Goal: Task Accomplishment & Management: Complete application form

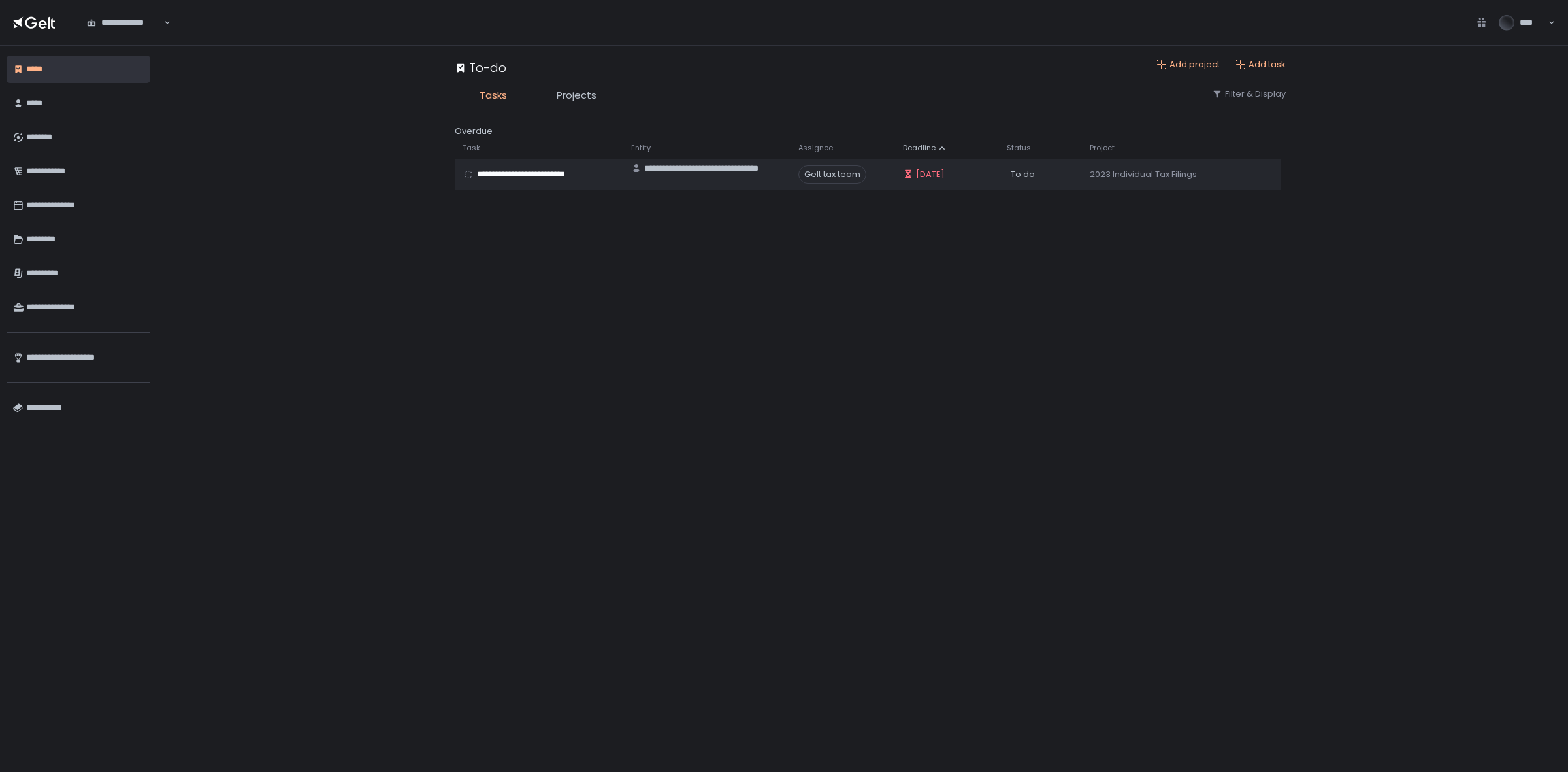
click at [361, 349] on div "**********" at bounding box center [873, 408] width 1391 height 726
click at [50, 141] on div "********" at bounding box center [84, 137] width 117 height 22
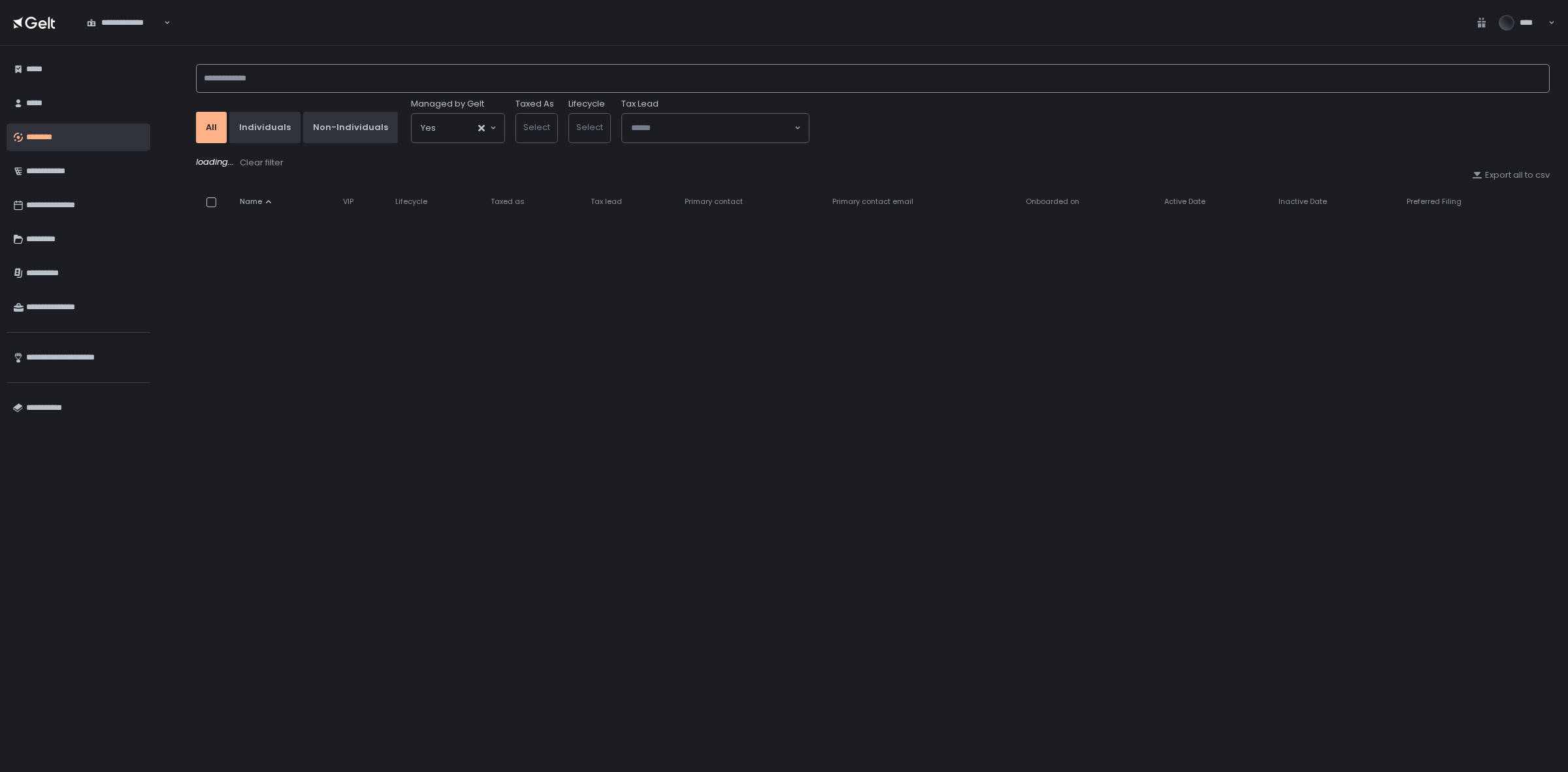
click at [279, 88] on input at bounding box center [873, 78] width 1354 height 28
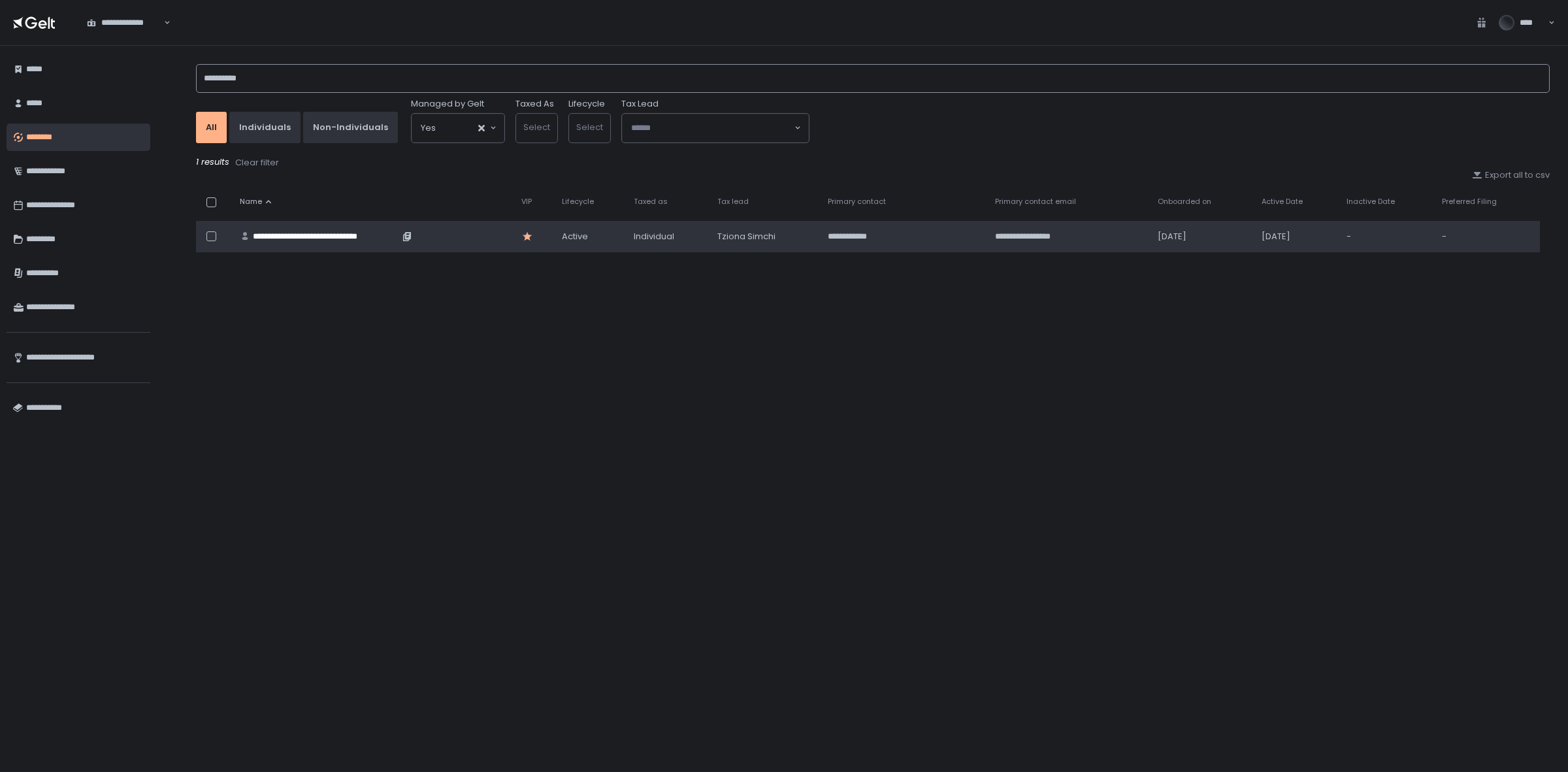
type input "**********"
click at [322, 235] on div "**********" at bounding box center [326, 237] width 147 height 12
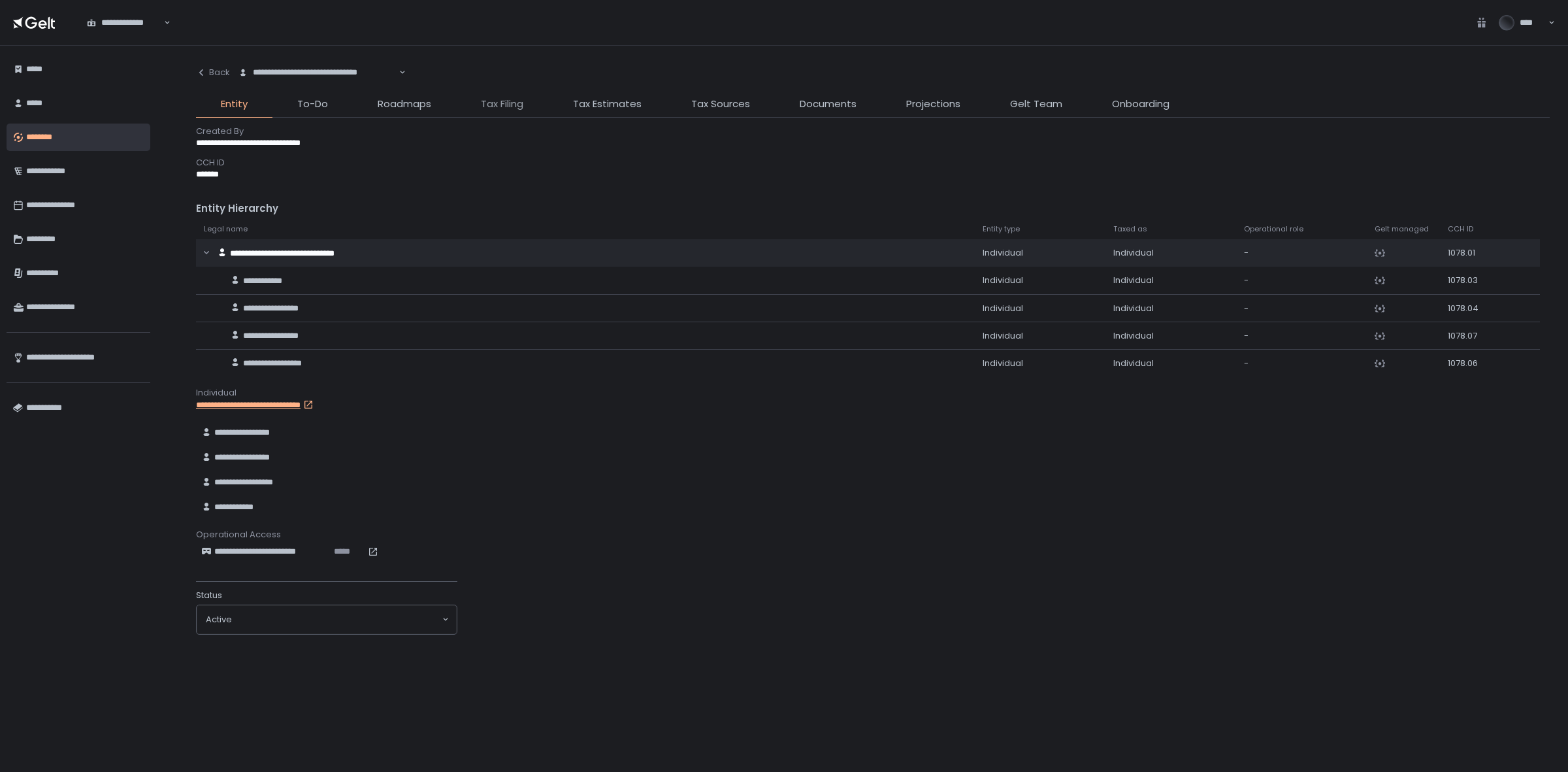
click at [514, 103] on span "Tax Filing" at bounding box center [502, 104] width 43 height 15
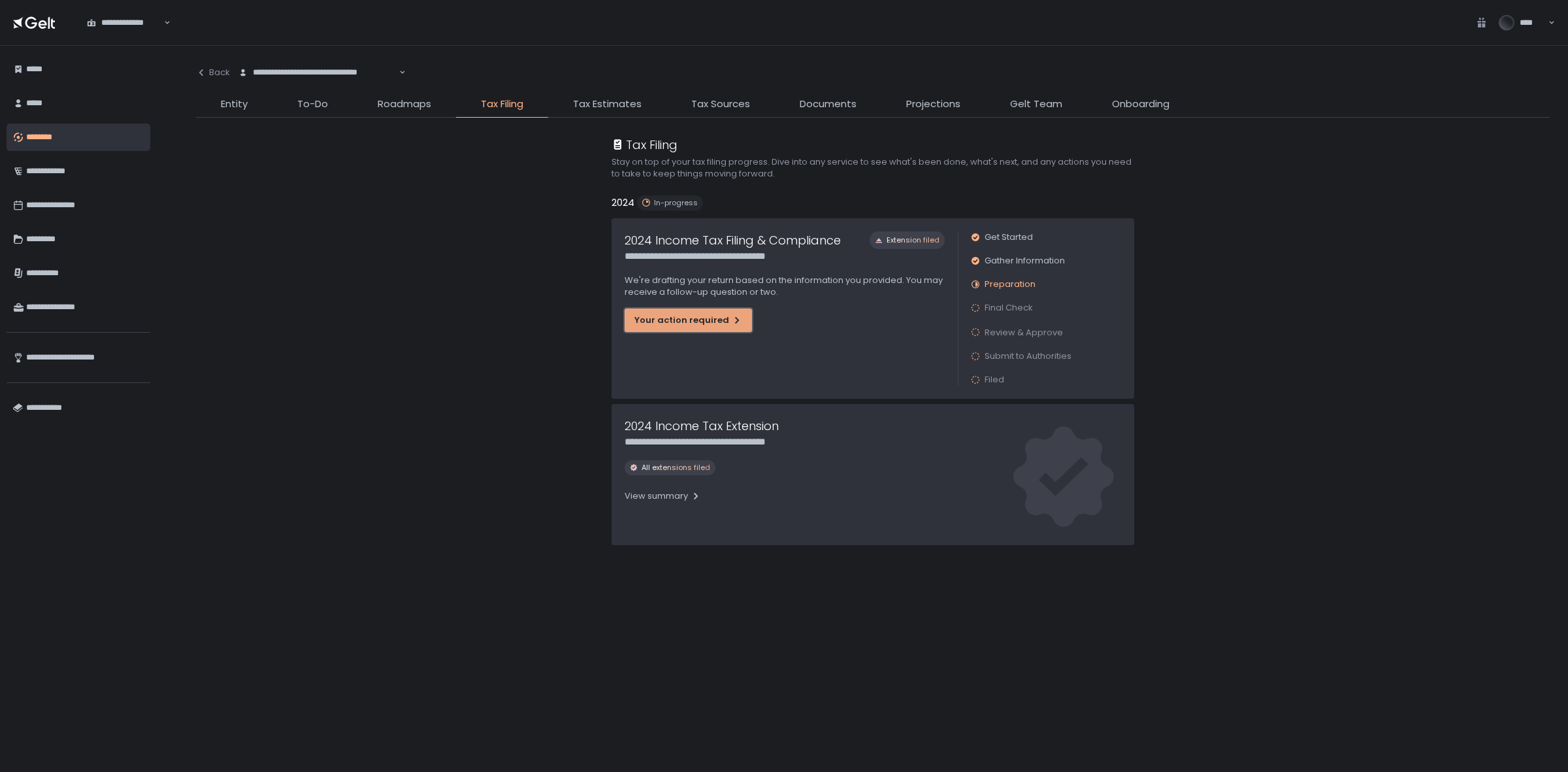
click at [681, 315] on div "Your action required" at bounding box center [688, 320] width 108 height 12
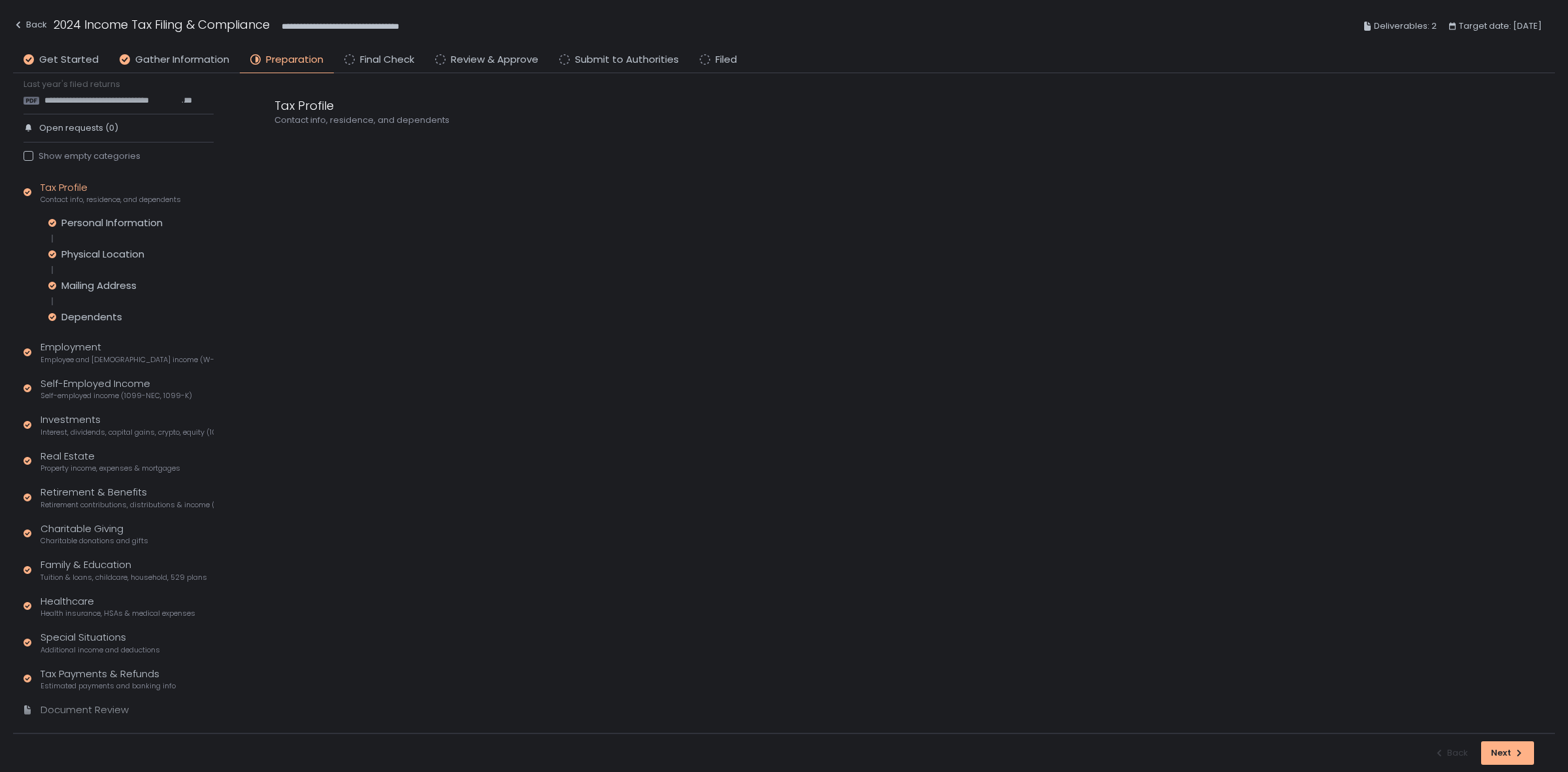
scroll to position [55, 0]
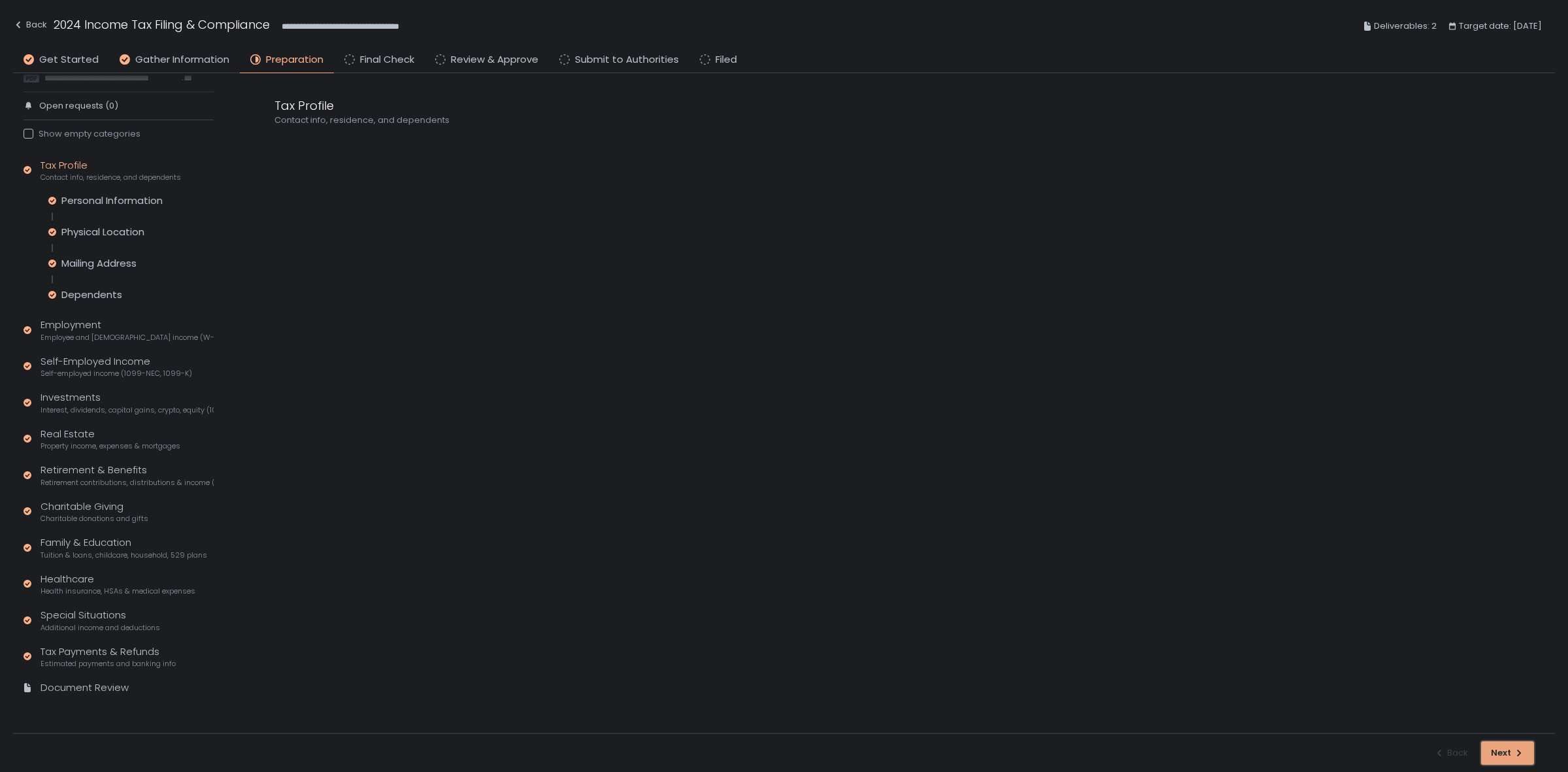
click at [1503, 755] on div "Next" at bounding box center [1508, 752] width 33 height 12
click at [1503, 755] on div "button" at bounding box center [1508, 753] width 21 height 21
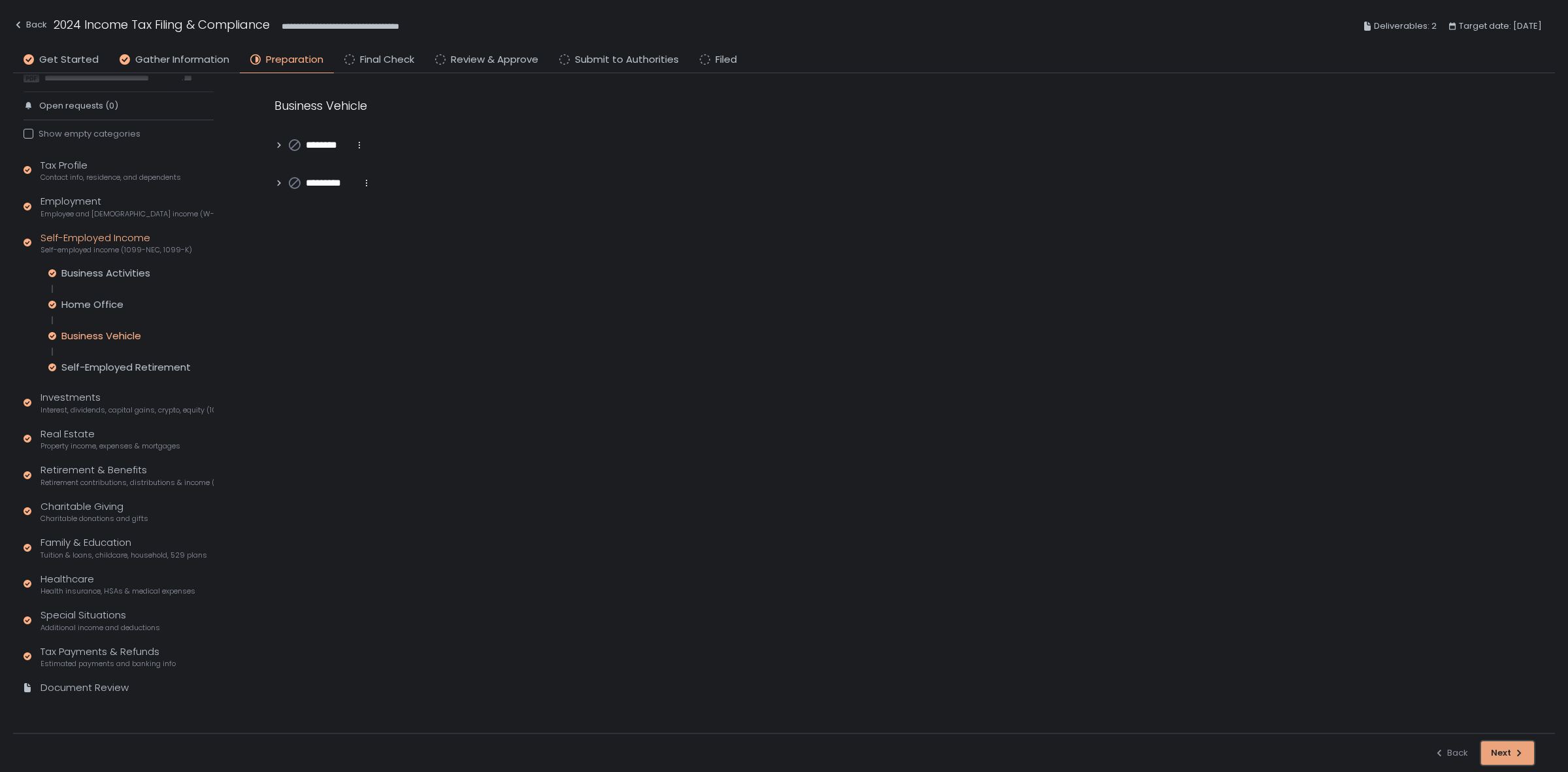
click at [1503, 755] on div "button" at bounding box center [1508, 753] width 21 height 21
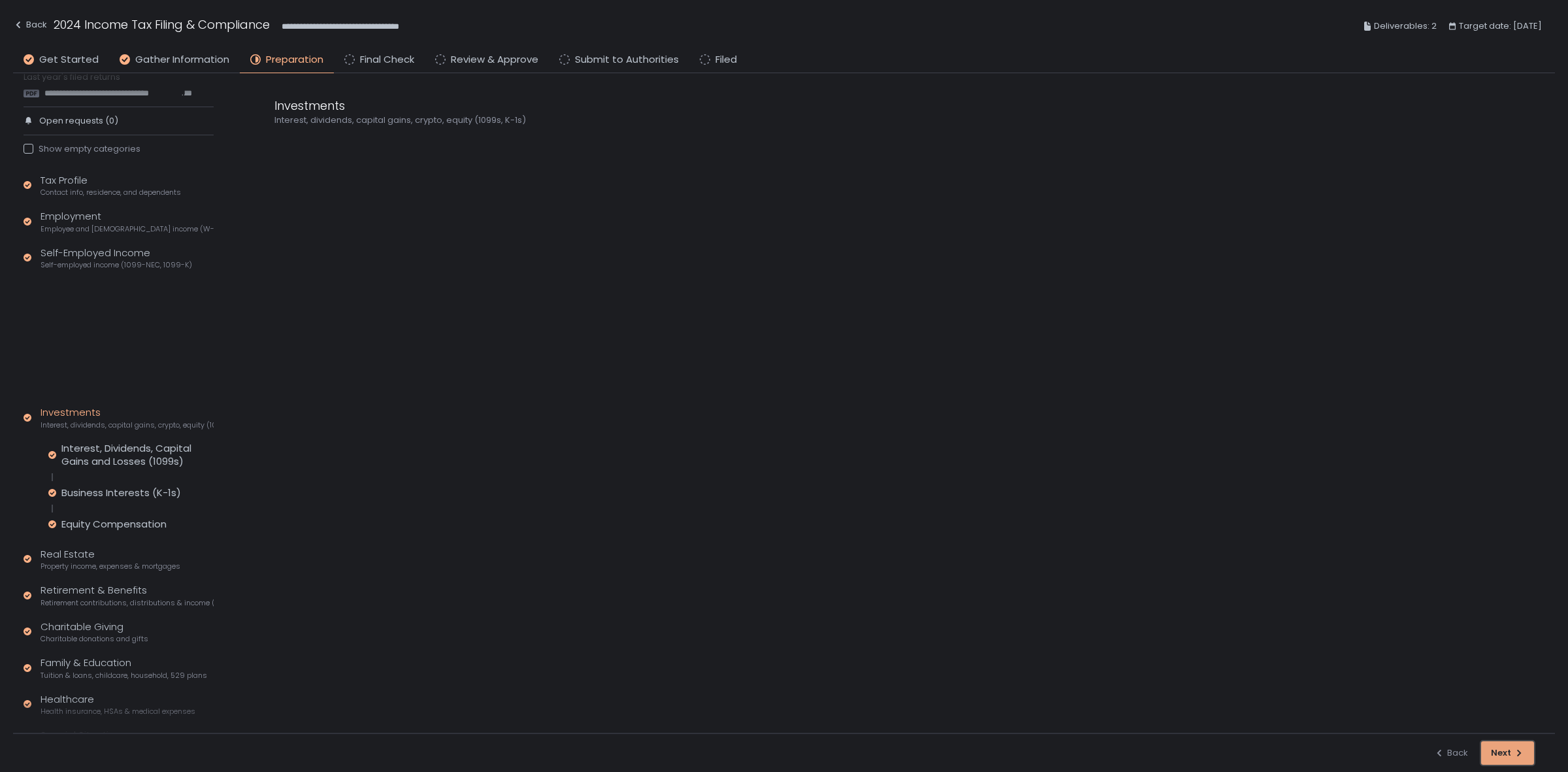
click at [1503, 755] on div "Next" at bounding box center [1508, 752] width 33 height 12
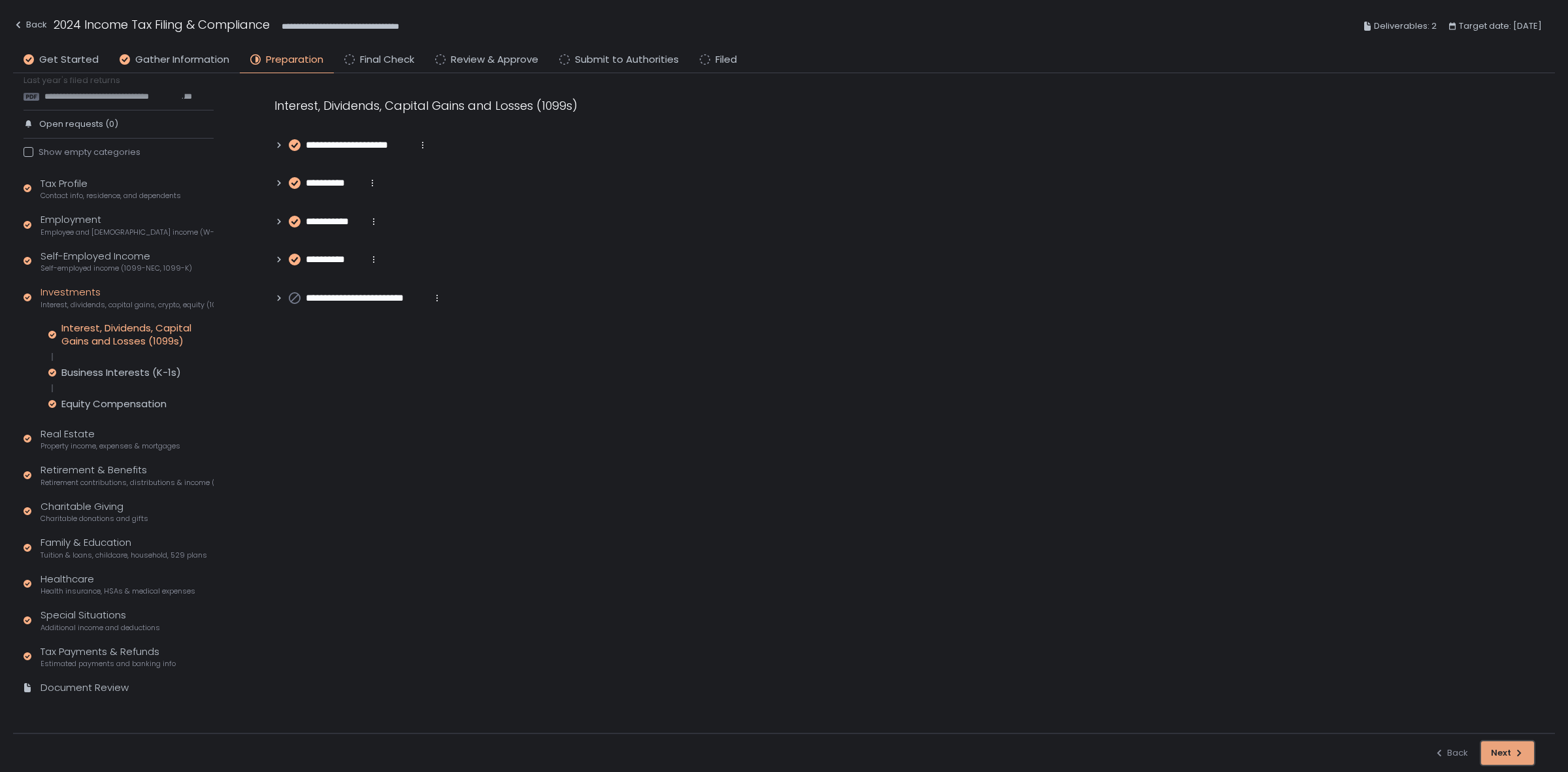
click at [1503, 755] on div "button" at bounding box center [1508, 753] width 21 height 21
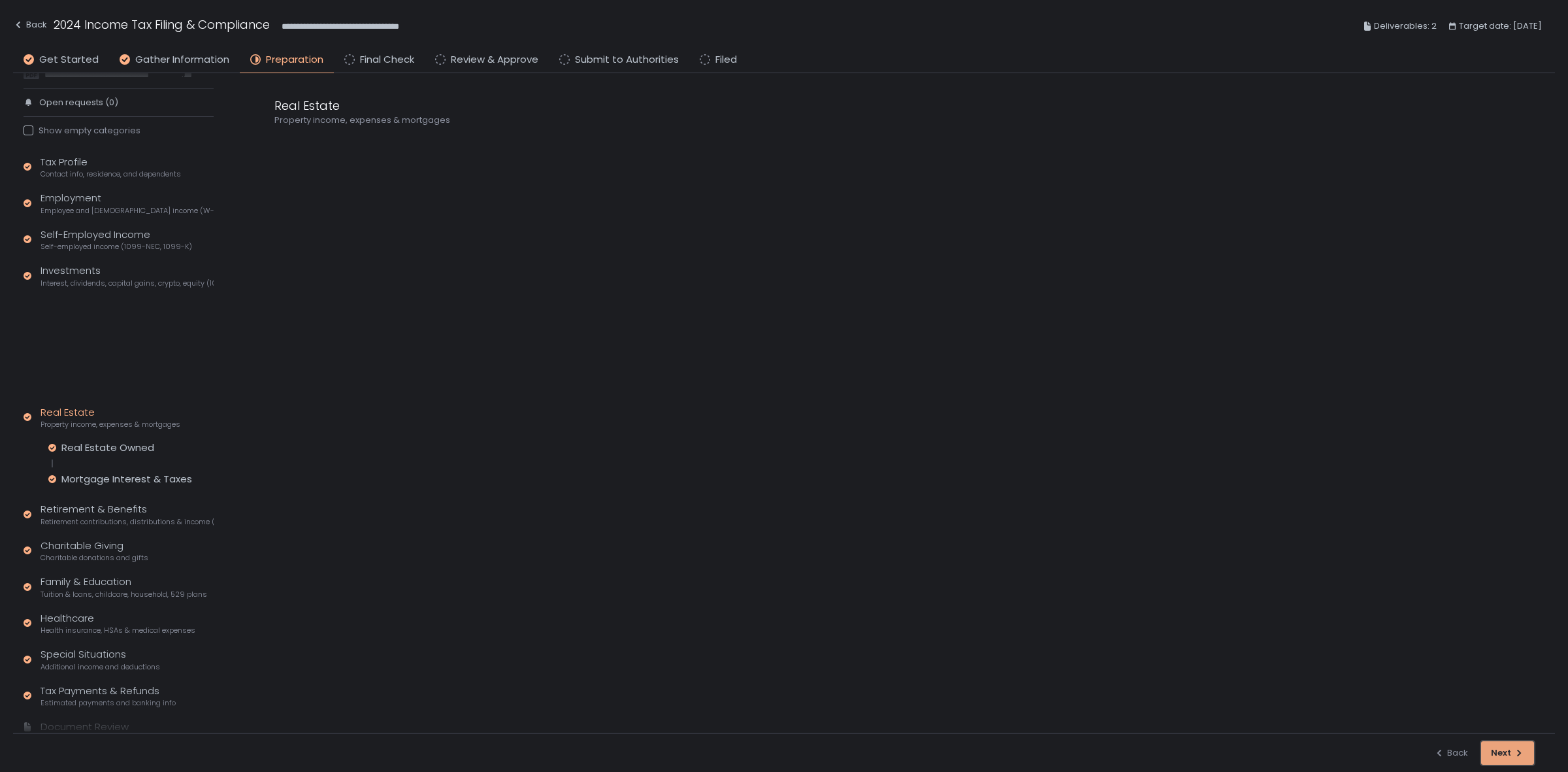
click at [1503, 755] on div "button" at bounding box center [1508, 753] width 21 height 21
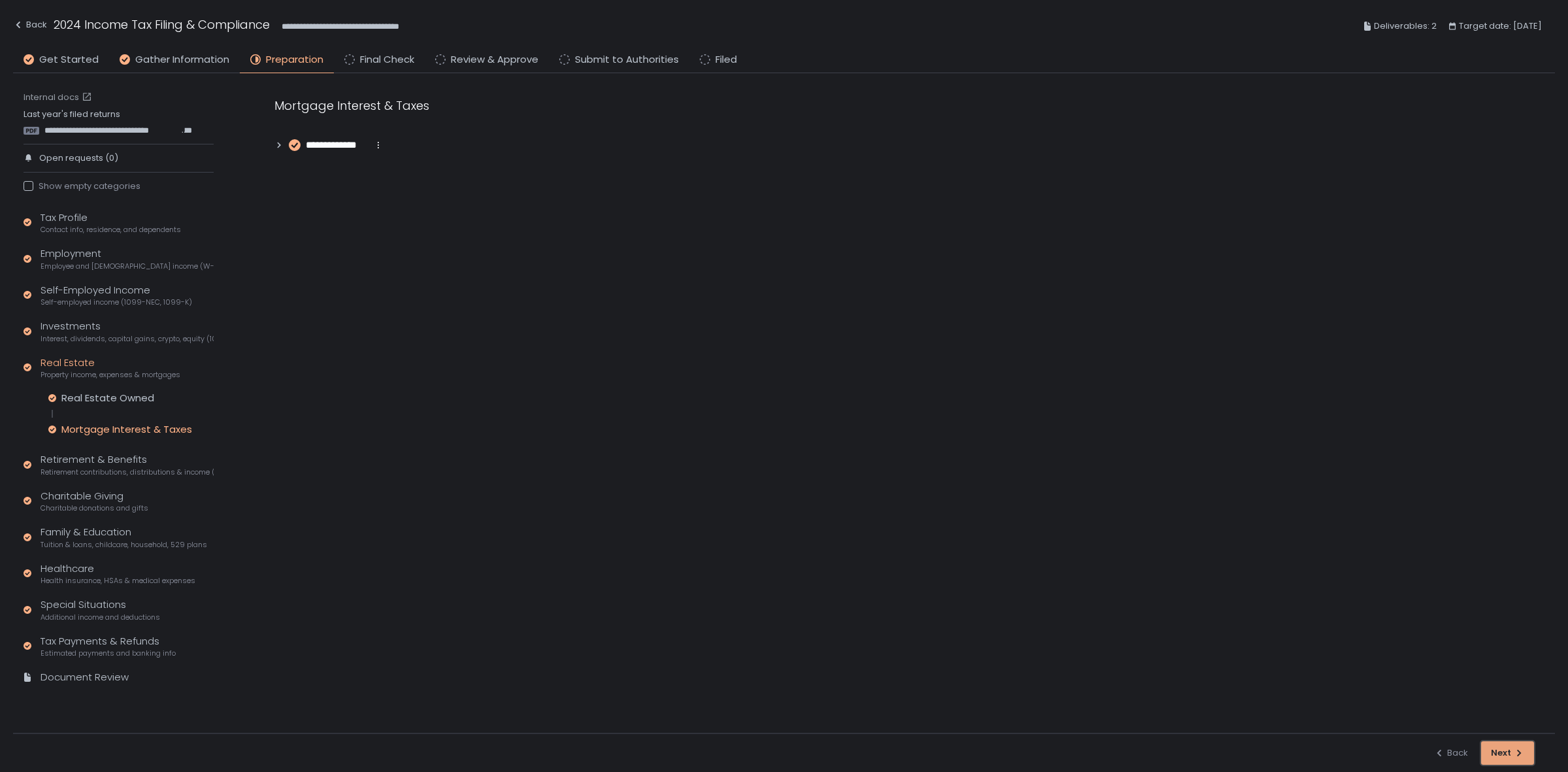
click at [1503, 755] on div "button" at bounding box center [1508, 753] width 21 height 21
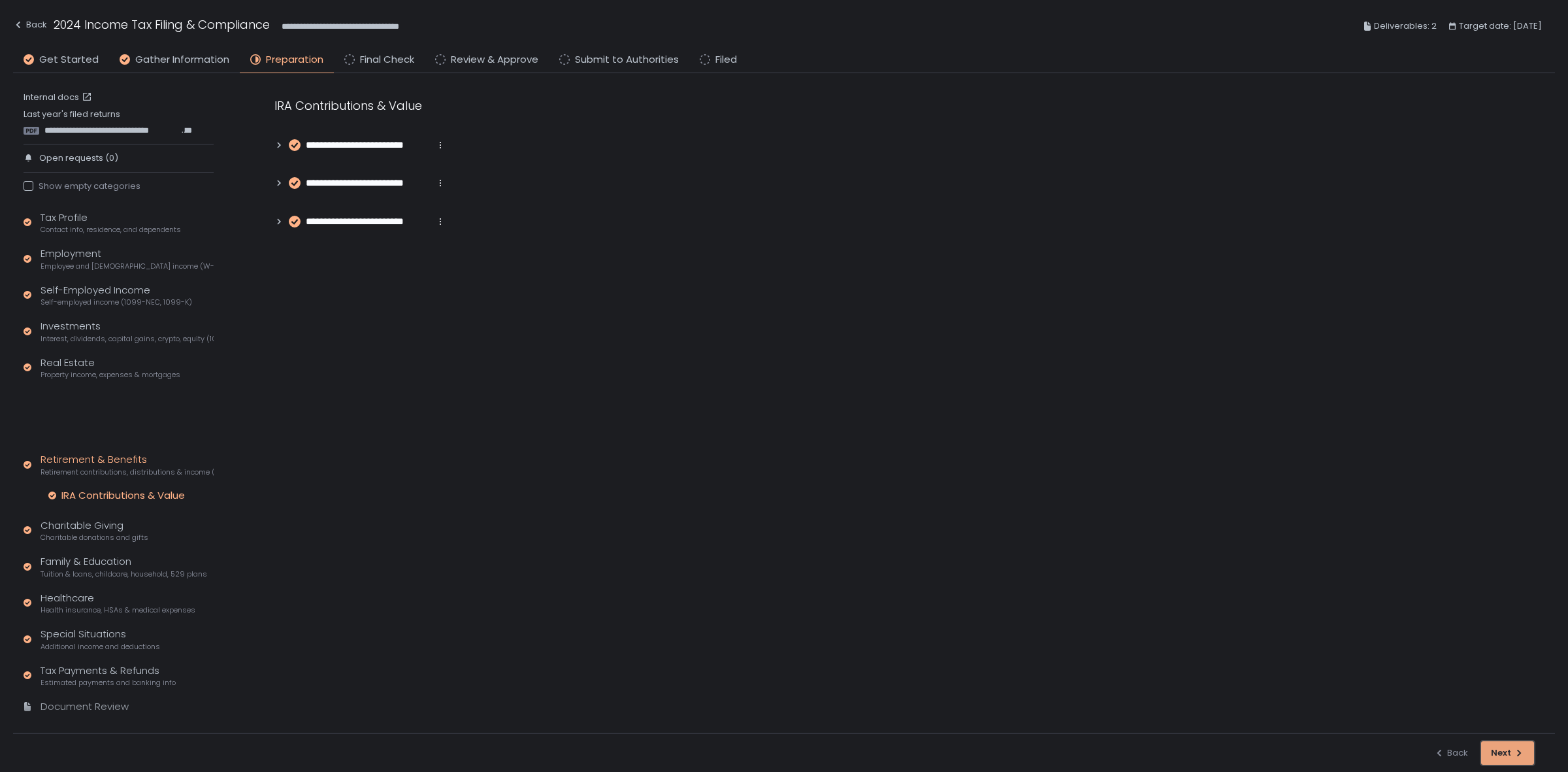
click at [1503, 755] on div "button" at bounding box center [1508, 753] width 21 height 21
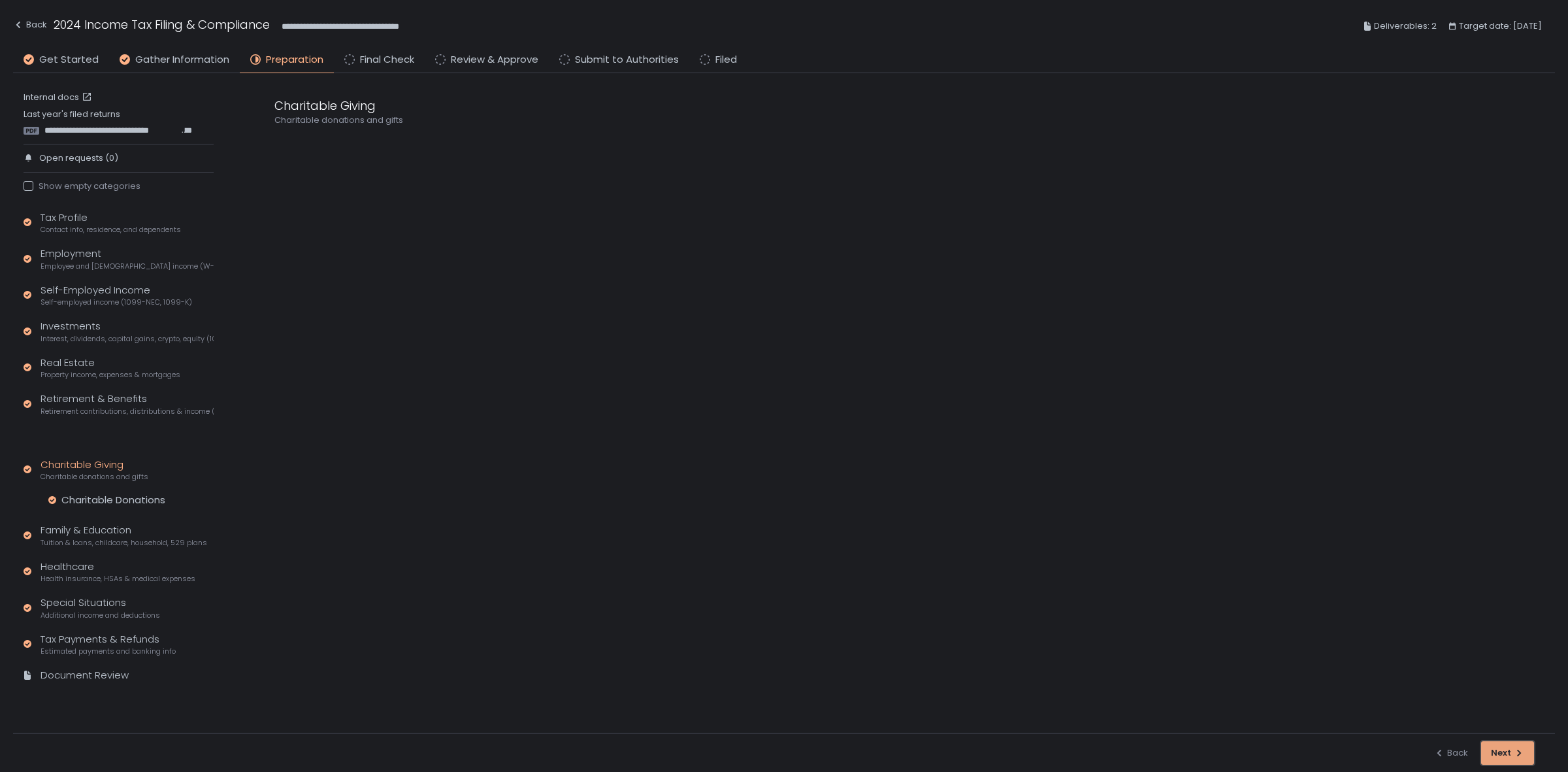
click at [1503, 755] on div "button" at bounding box center [1508, 753] width 21 height 21
click at [1503, 755] on div "Next" at bounding box center [1508, 752] width 33 height 12
click at [1503, 755] on div "button" at bounding box center [1508, 753] width 21 height 21
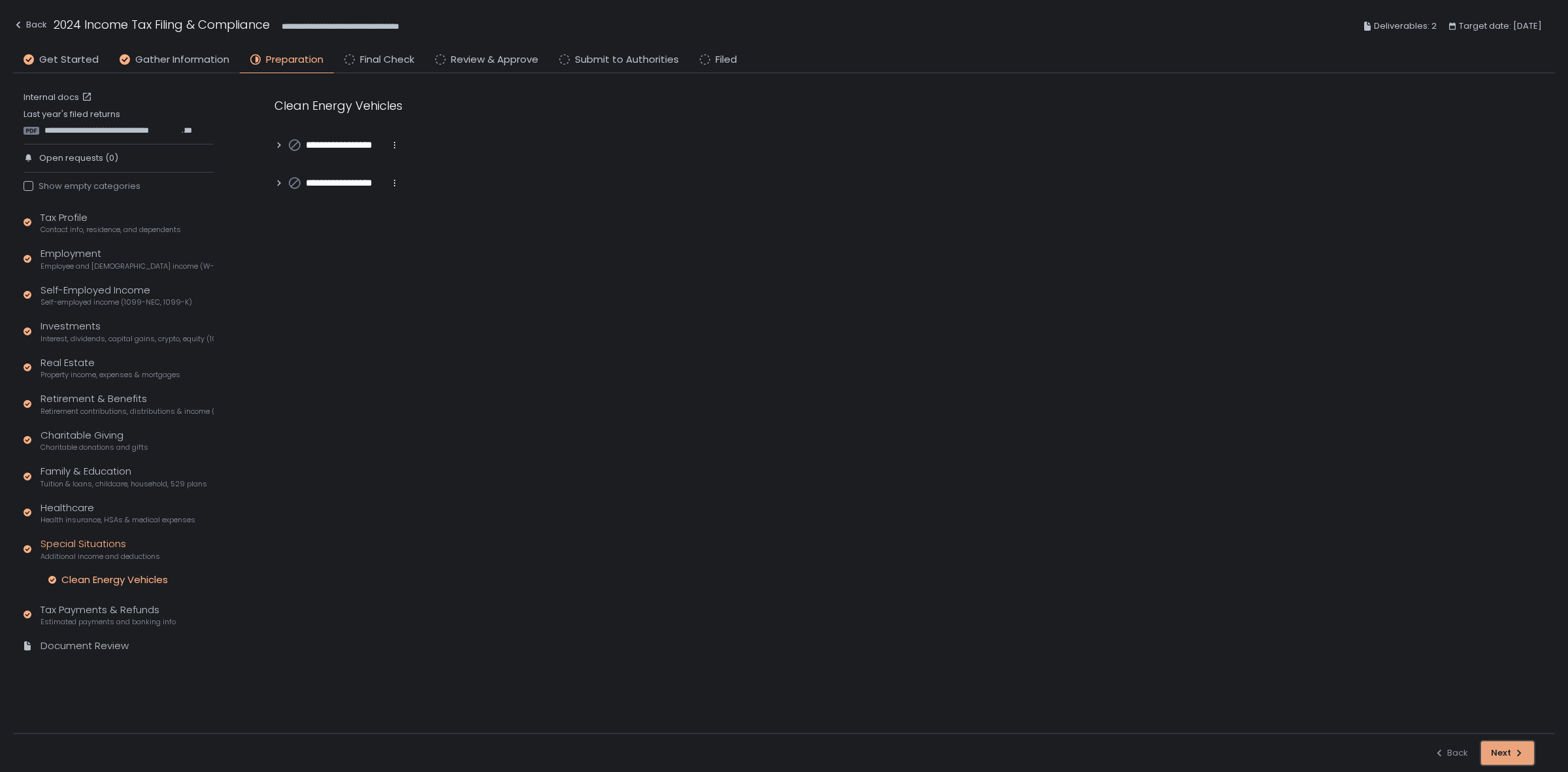
click at [1503, 755] on div "button" at bounding box center [1508, 753] width 21 height 21
click at [1503, 755] on div "Next" at bounding box center [1508, 752] width 33 height 12
click at [1504, 755] on div "Next" at bounding box center [1508, 752] width 33 height 12
click at [1507, 752] on div "Next" at bounding box center [1508, 752] width 33 height 12
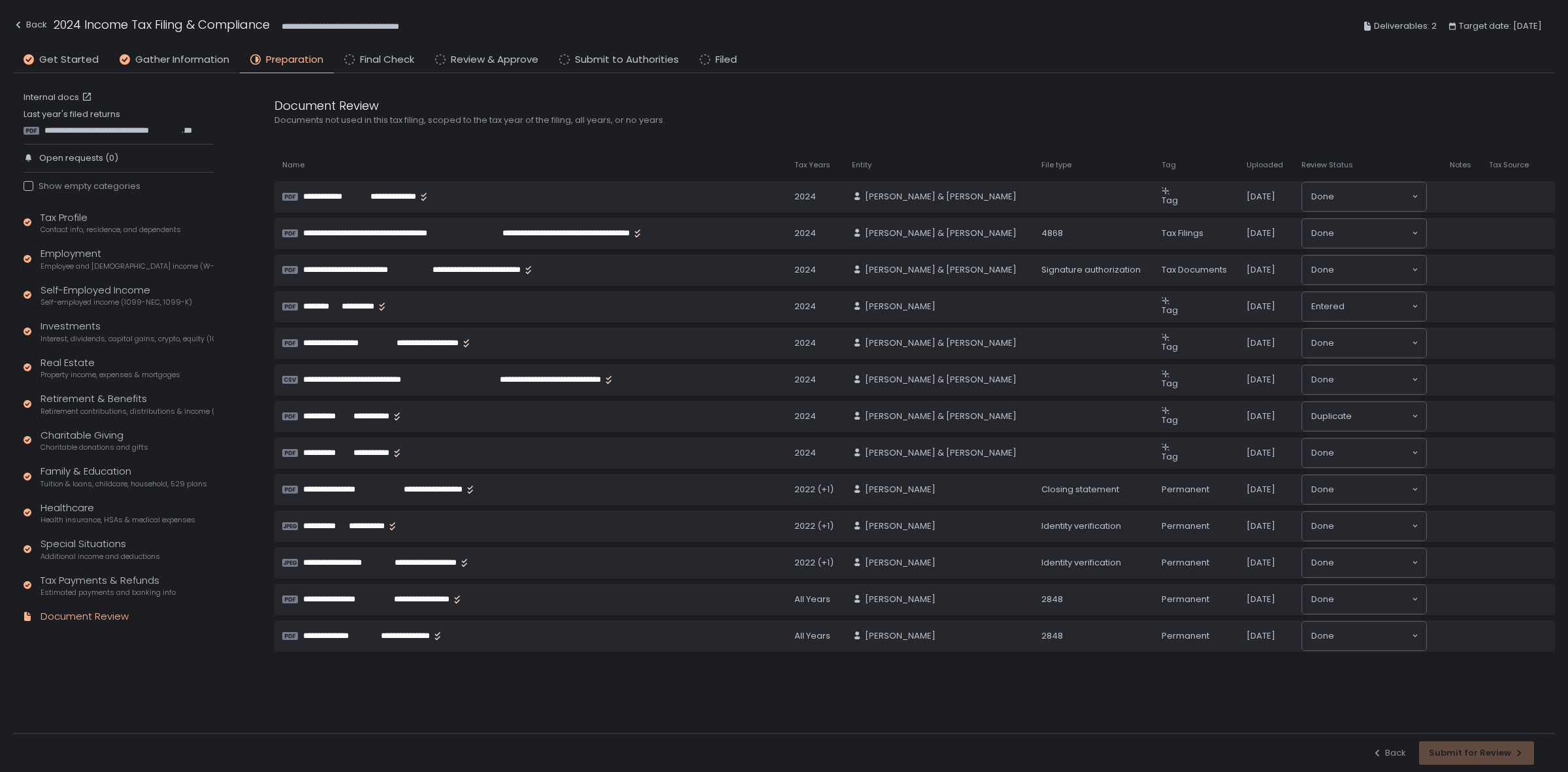
click at [1501, 759] on div "Back Submit for Review" at bounding box center [1454, 753] width 162 height 24
click at [1477, 757] on div "Back Submit for Review" at bounding box center [1454, 753] width 162 height 24
click at [77, 185] on div "Show empty categories" at bounding box center [82, 186] width 117 height 12
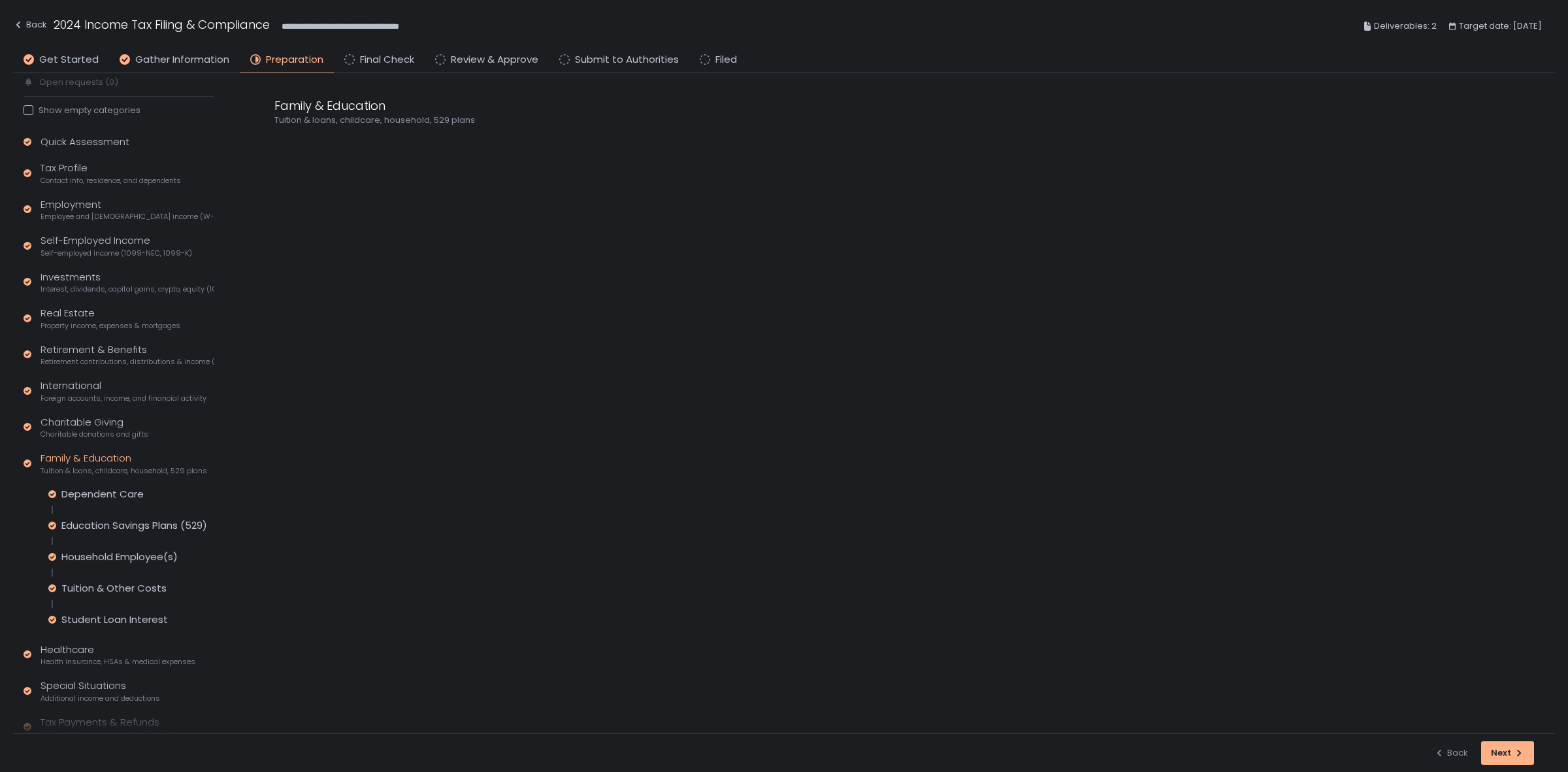
scroll to position [138, 0]
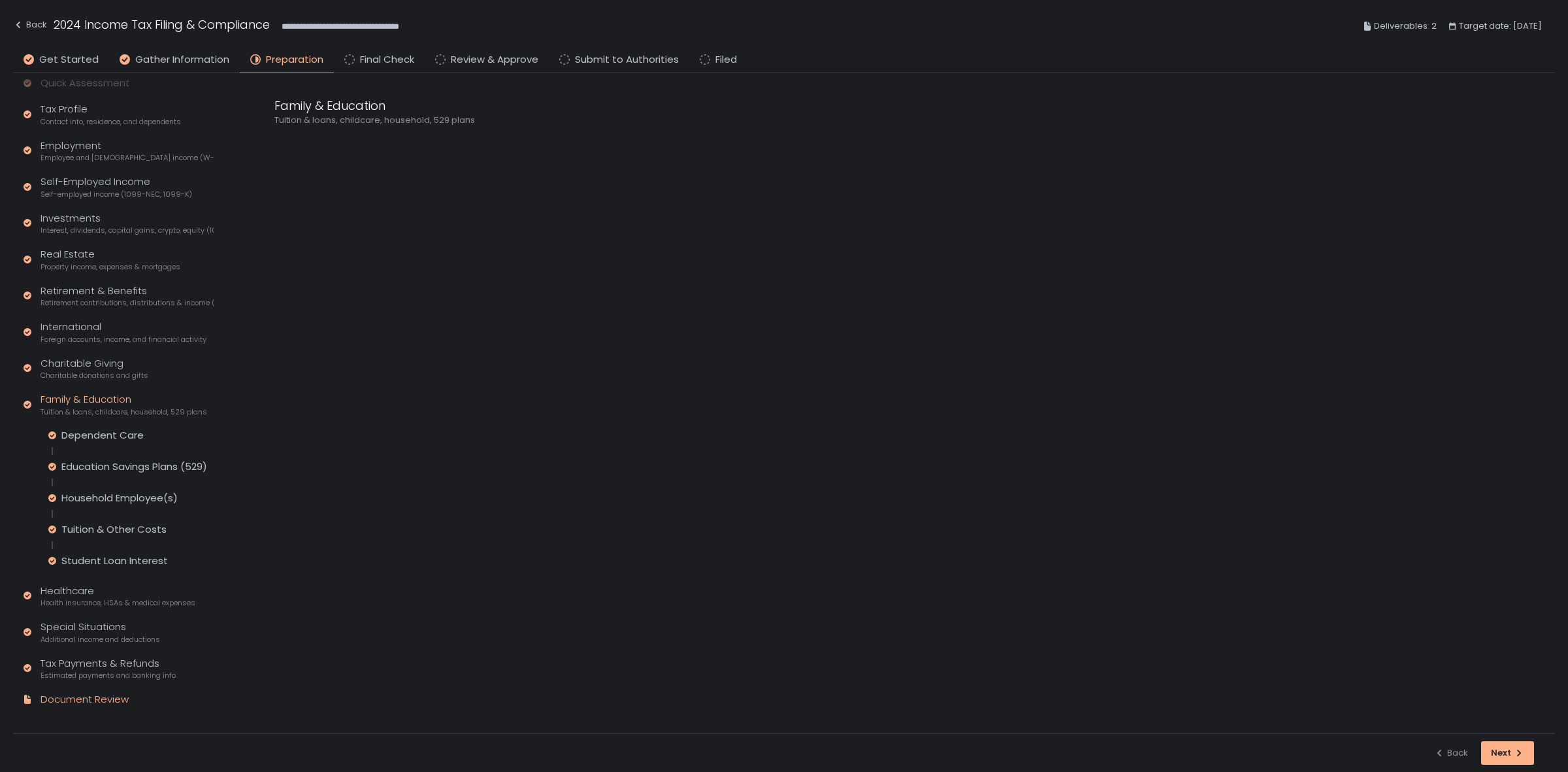
click at [63, 694] on div "Document Review" at bounding box center [84, 699] width 88 height 15
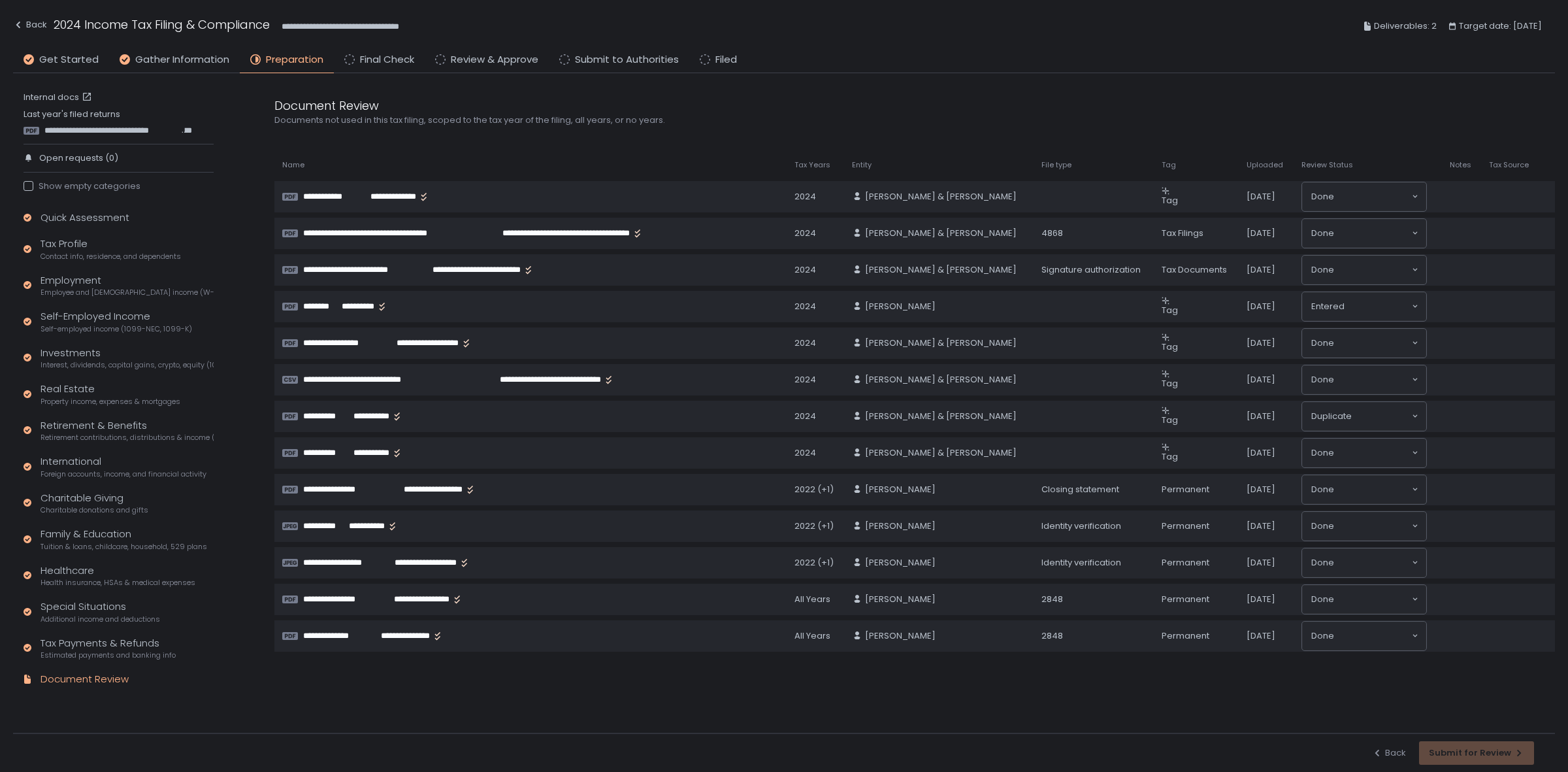
click at [1473, 754] on div "Back Submit for Review" at bounding box center [1454, 753] width 162 height 24
click at [90, 252] on span "Contact info, residence, and dependents" at bounding box center [110, 256] width 140 height 9
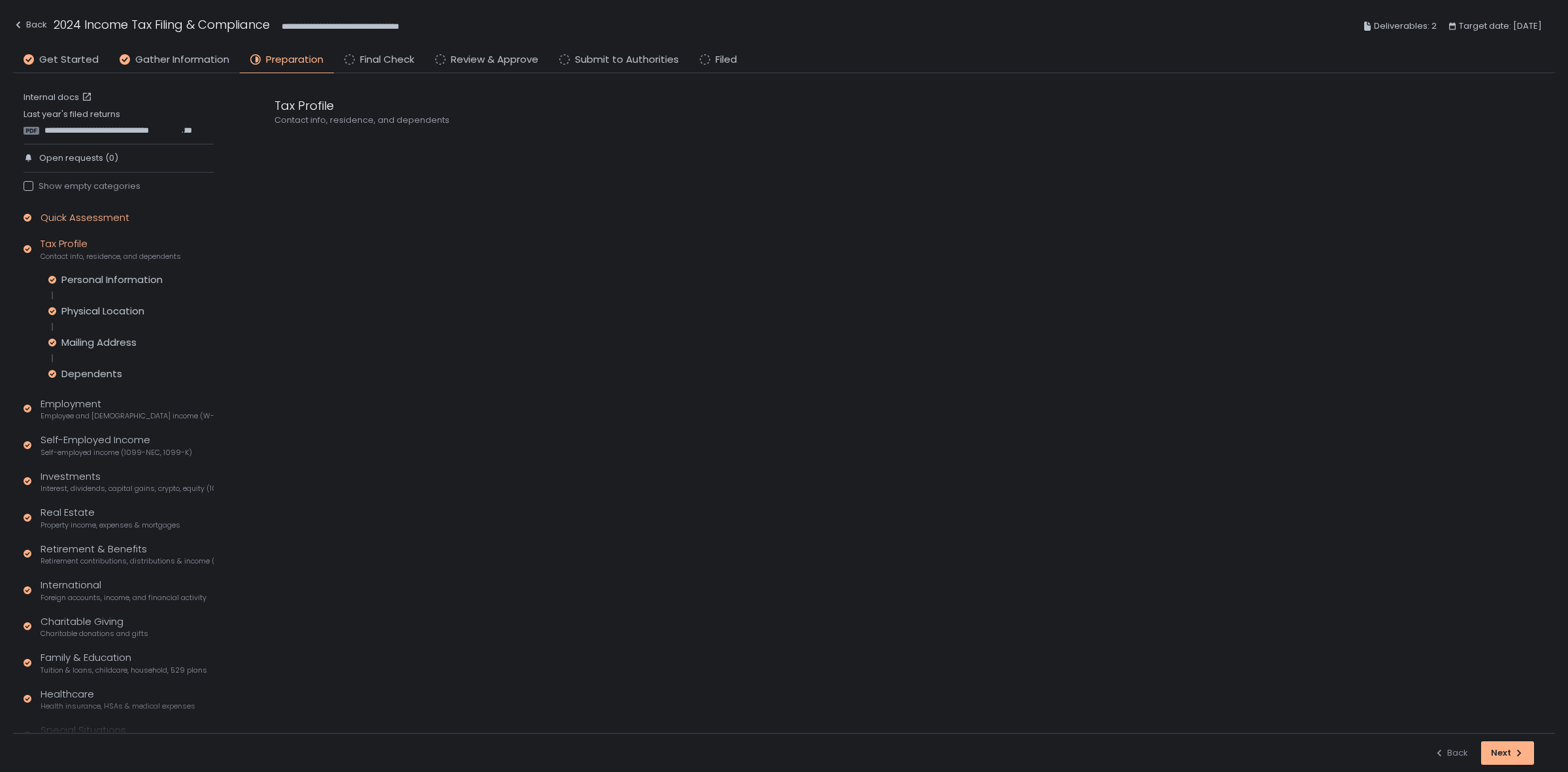
click at [98, 221] on div "Quick Assessment" at bounding box center [84, 218] width 89 height 15
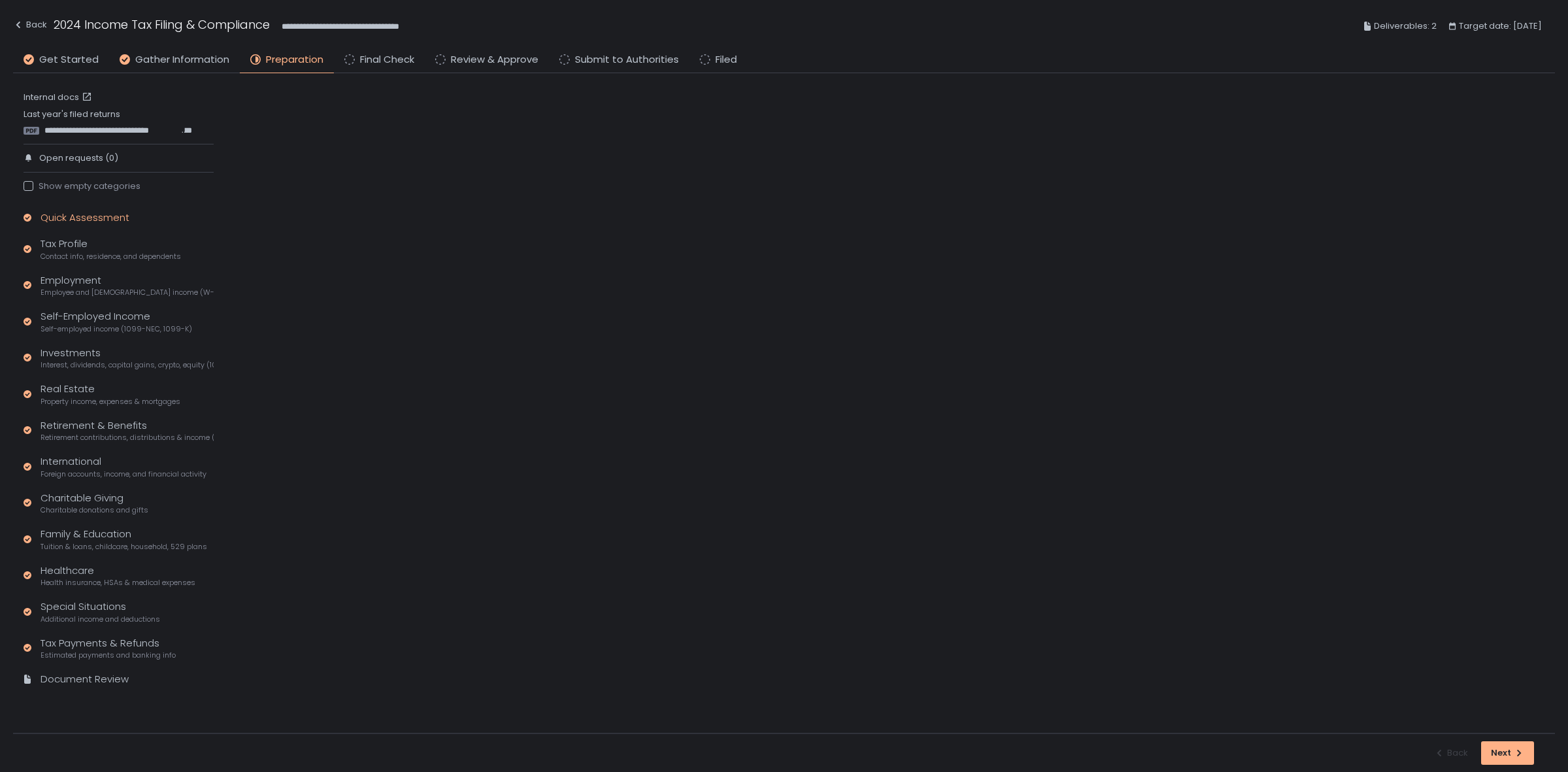
click at [98, 221] on div "Quick Assessment" at bounding box center [84, 218] width 89 height 15
click at [94, 185] on div "Show empty categories" at bounding box center [82, 186] width 117 height 12
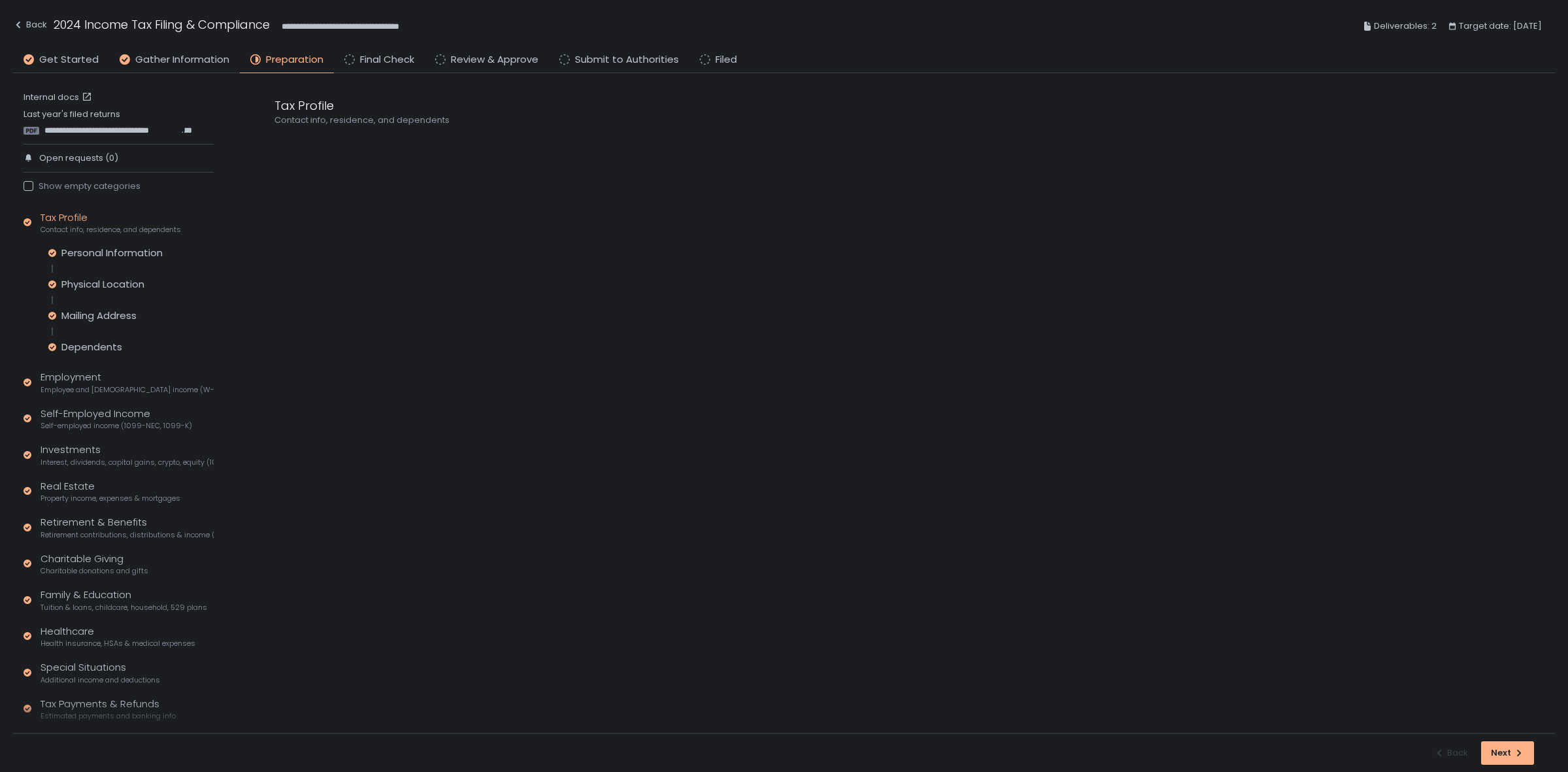
click at [94, 185] on div "Show empty categories" at bounding box center [82, 186] width 117 height 12
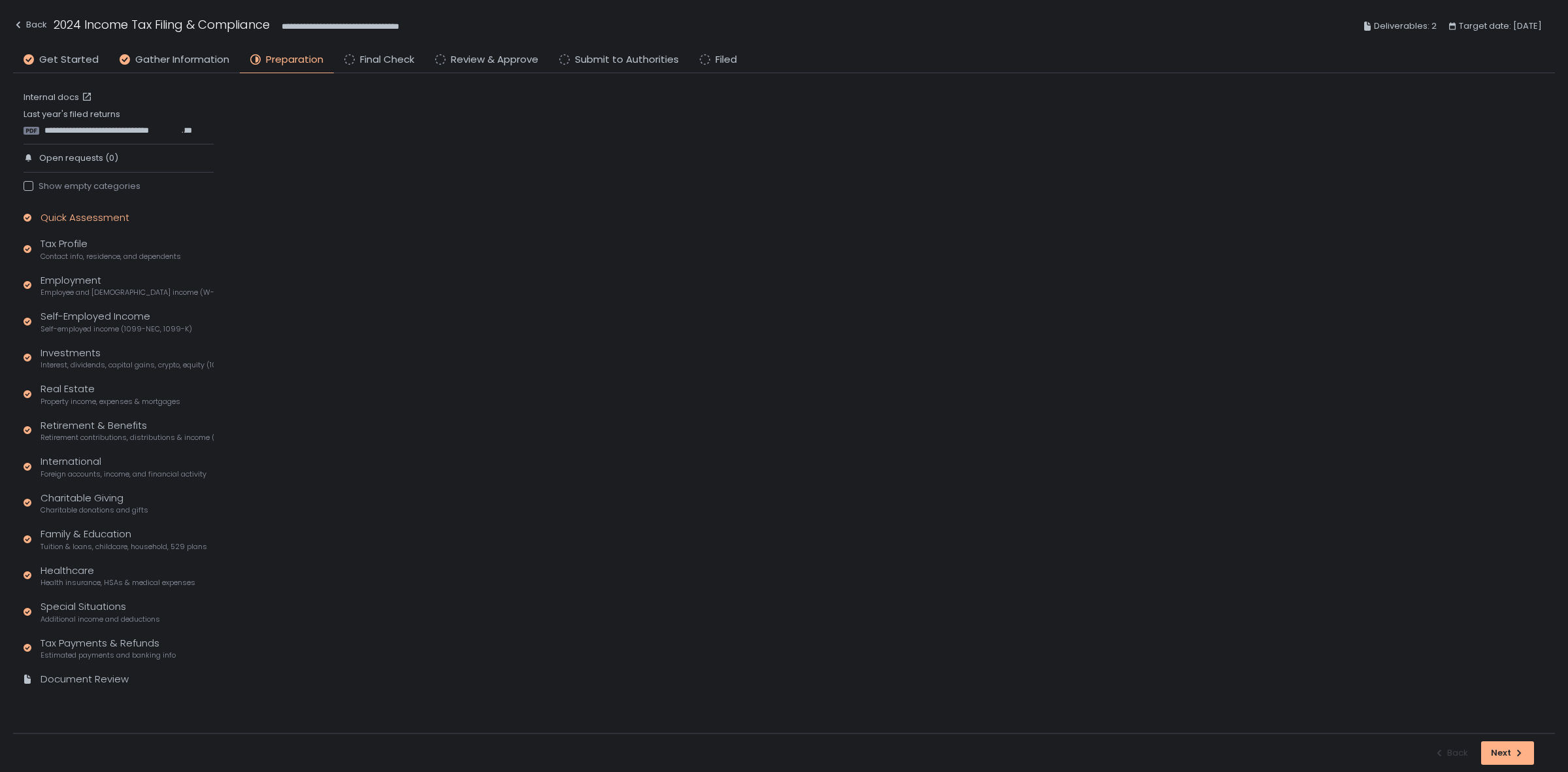
click at [94, 185] on div "Show empty categories" at bounding box center [82, 186] width 117 height 12
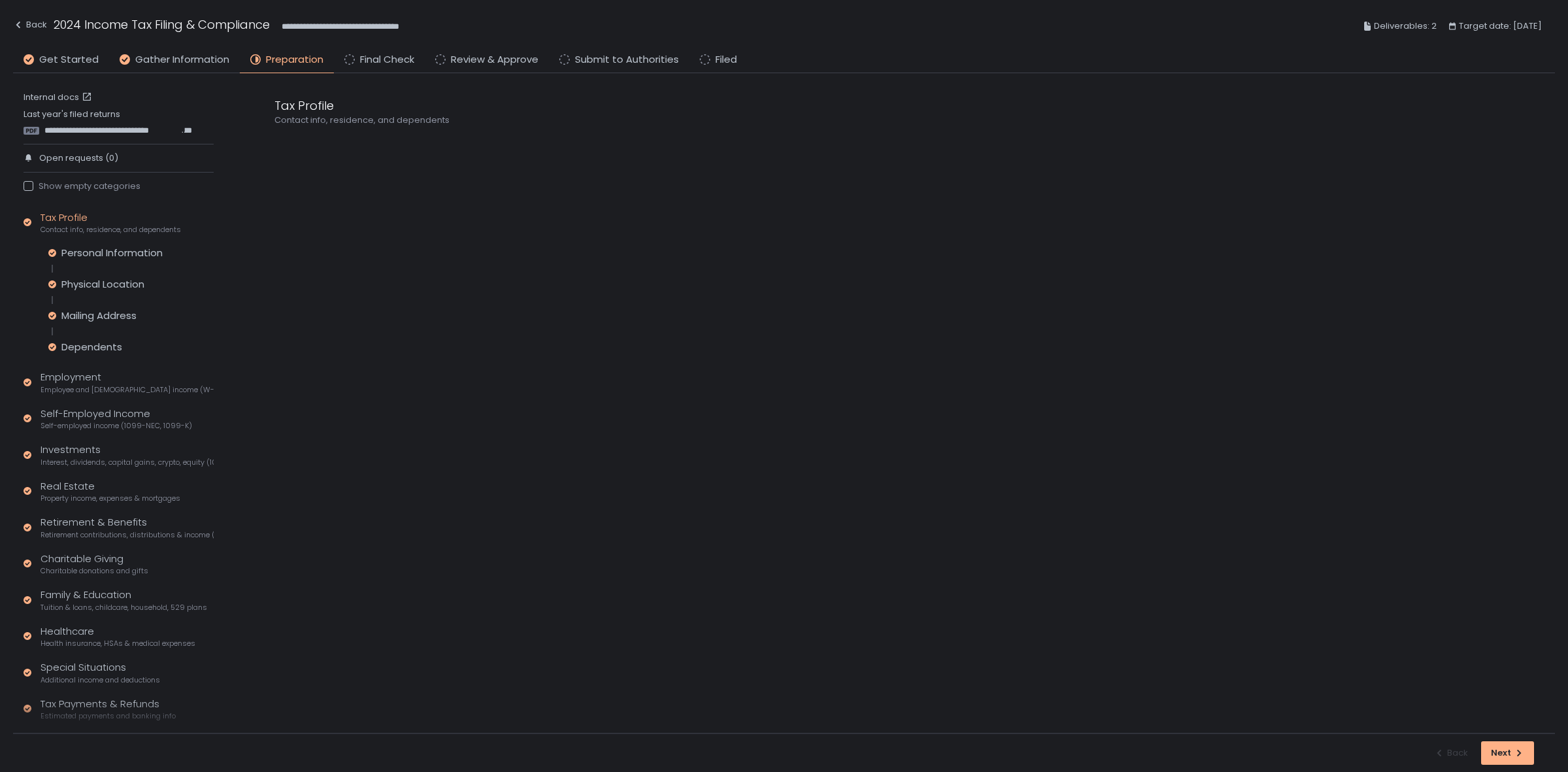
click at [94, 185] on div "Show empty categories" at bounding box center [82, 186] width 117 height 12
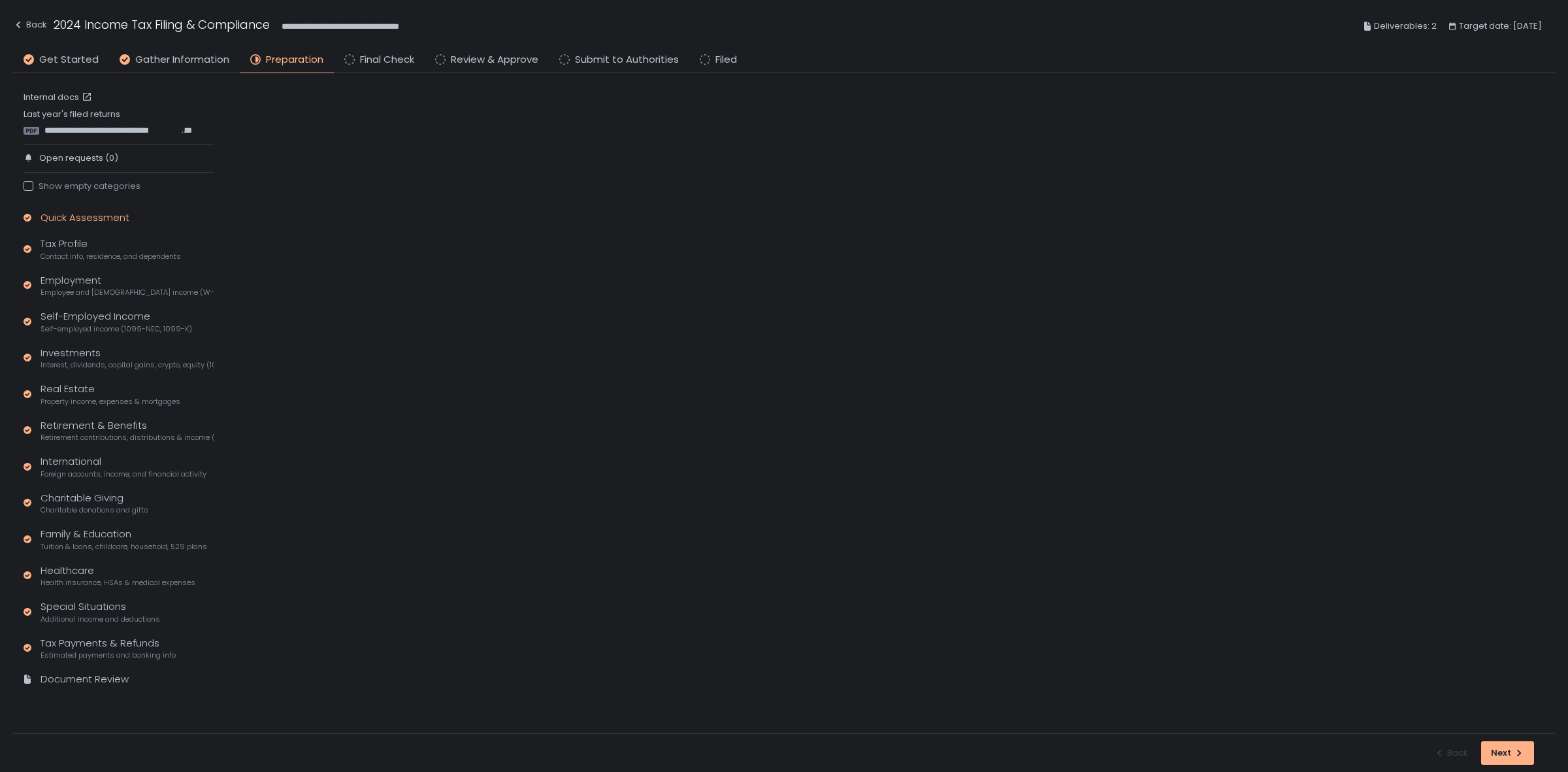
click at [72, 214] on div "Quick Assessment" at bounding box center [84, 218] width 89 height 15
click at [170, 54] on span "Gather Information" at bounding box center [182, 59] width 94 height 15
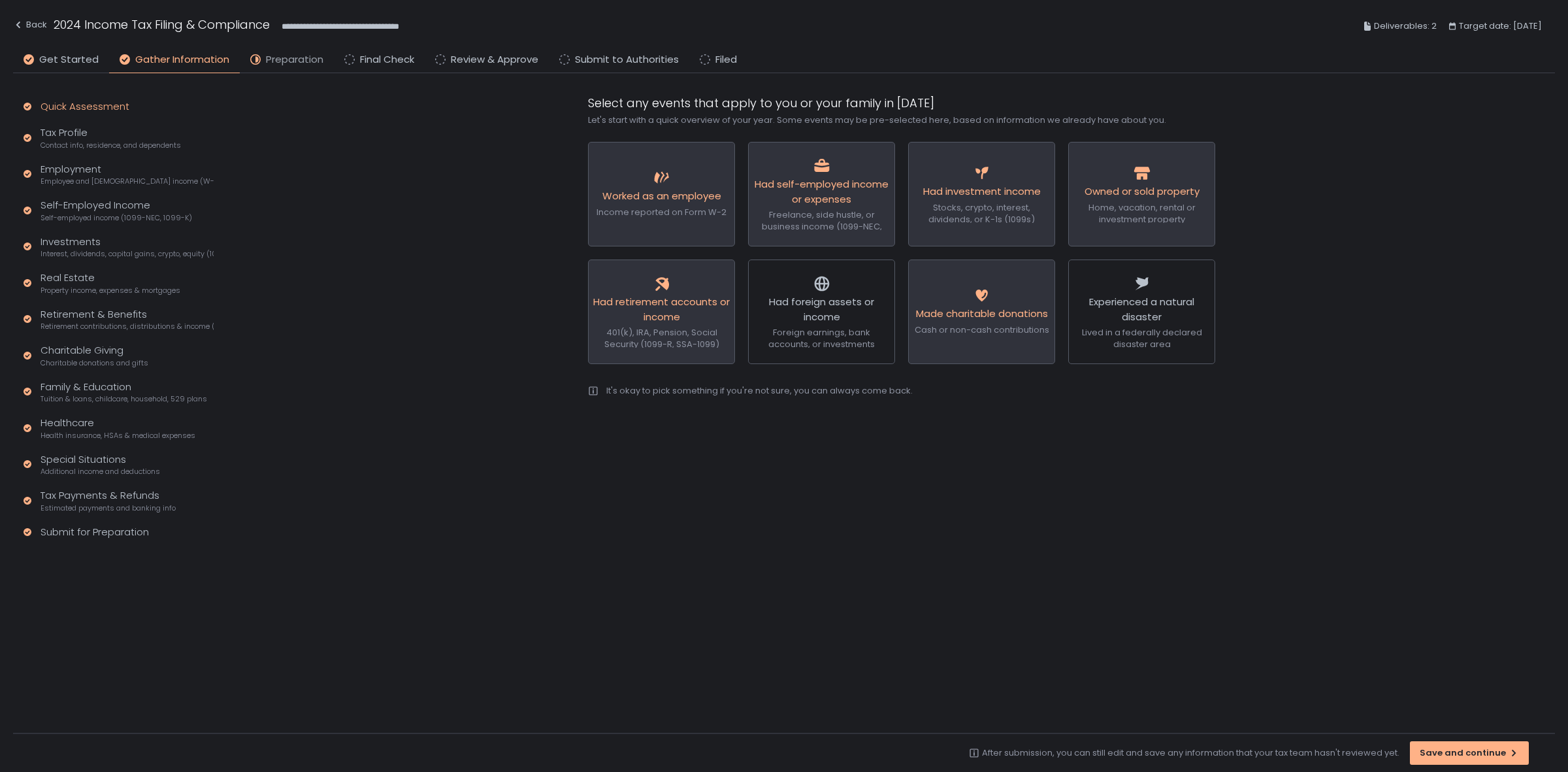
click at [314, 59] on span "Preparation" at bounding box center [294, 59] width 58 height 15
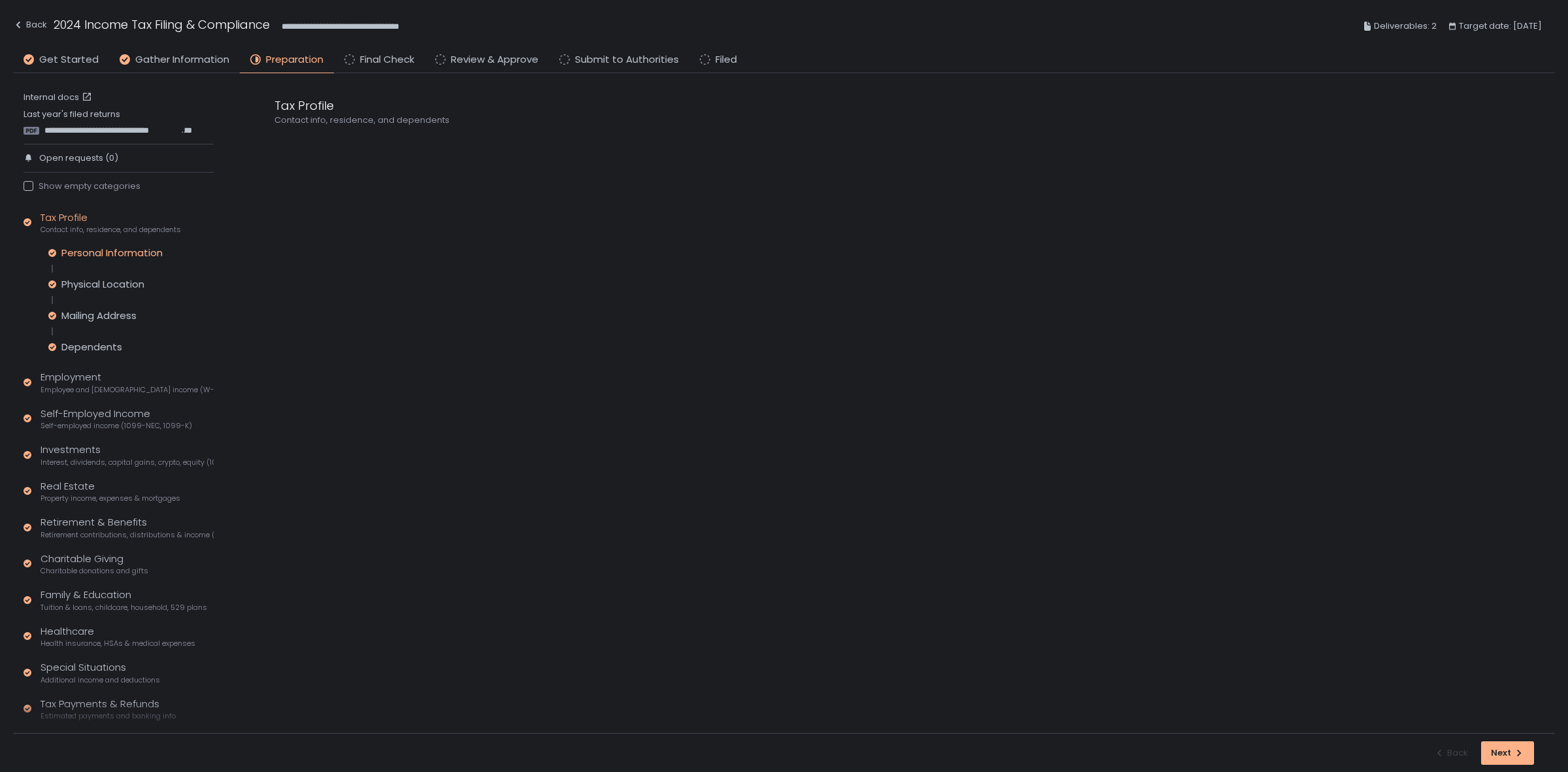
click at [94, 252] on div "Personal Information" at bounding box center [112, 253] width 101 height 13
click at [83, 285] on div "Physical Location" at bounding box center [102, 284] width 83 height 13
click at [98, 320] on div "Mailing Address" at bounding box center [99, 315] width 75 height 13
click at [95, 345] on div "Dependents" at bounding box center [91, 347] width 61 height 13
click at [354, 139] on span "**********" at bounding box center [342, 145] width 73 height 15
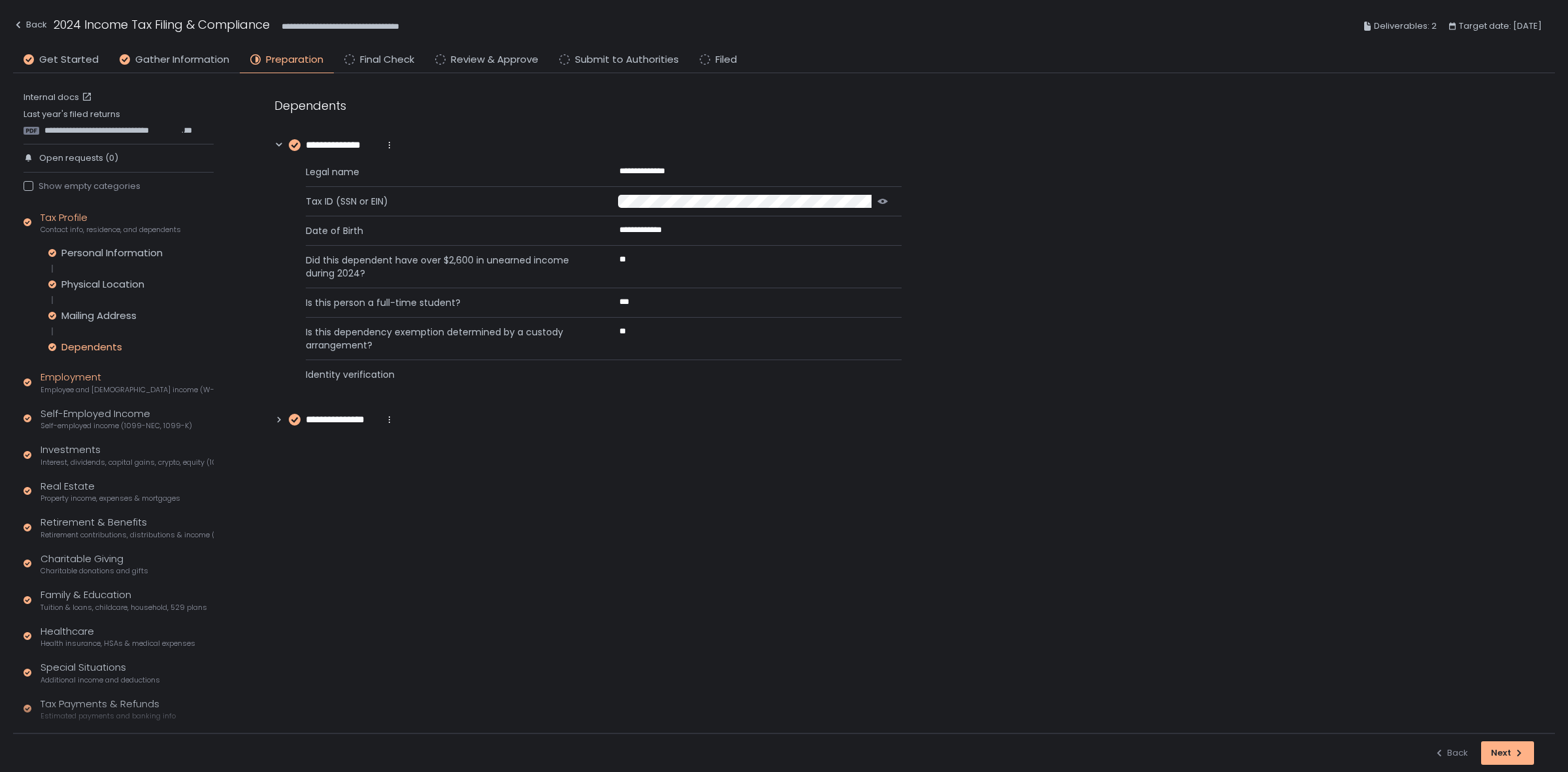
click at [112, 386] on span "Employee and [DEMOGRAPHIC_DATA] income (W-2s)" at bounding box center [127, 390] width 173 height 9
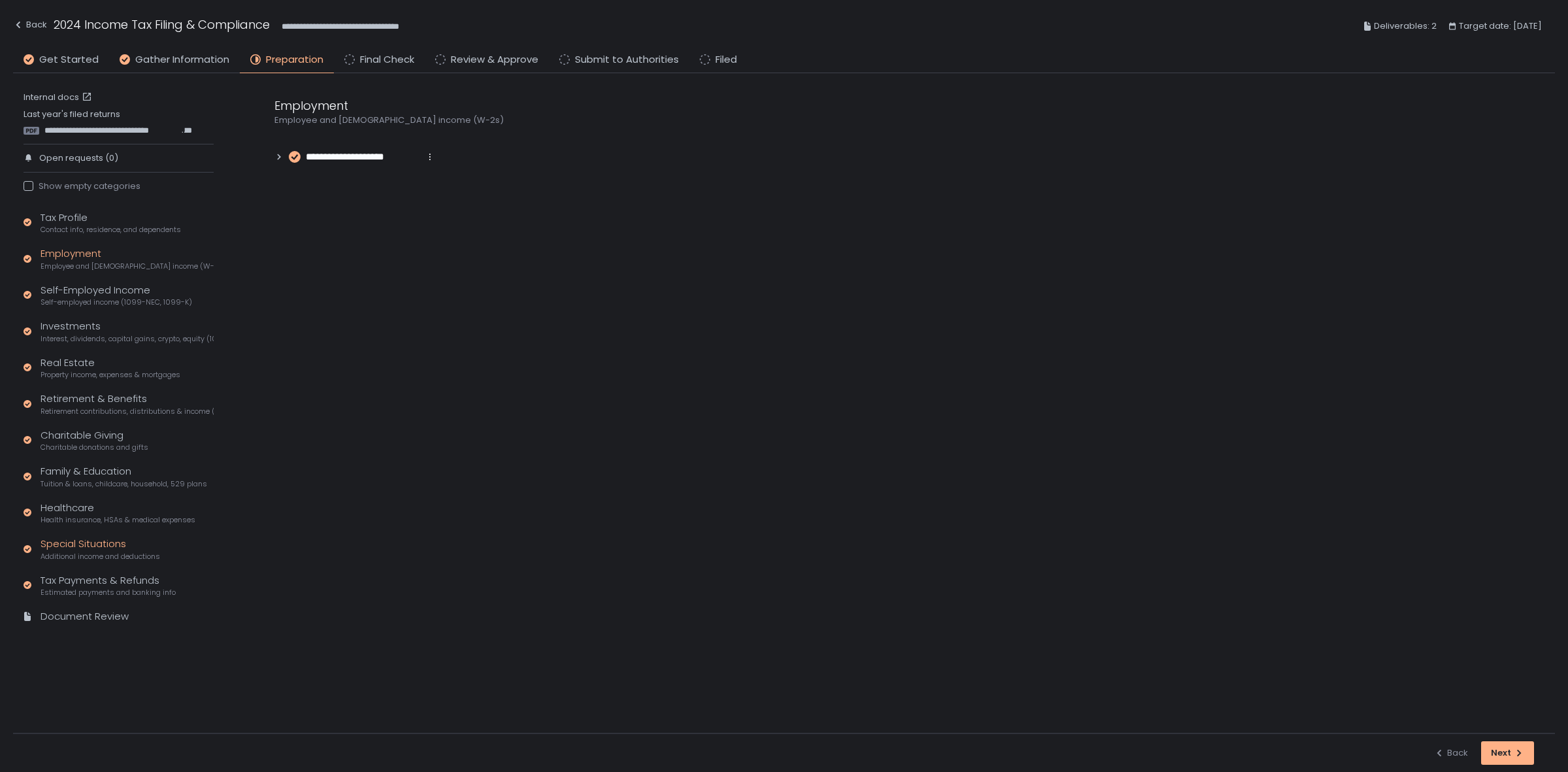
click at [117, 552] on span "Additional income and deductions" at bounding box center [100, 557] width 120 height 9
click at [89, 515] on span "Health insurance, HSAs & medical expenses" at bounding box center [117, 520] width 155 height 9
click at [128, 539] on div "Health Insurance" at bounding box center [102, 543] width 82 height 13
click at [335, 147] on span "**********" at bounding box center [333, 145] width 54 height 15
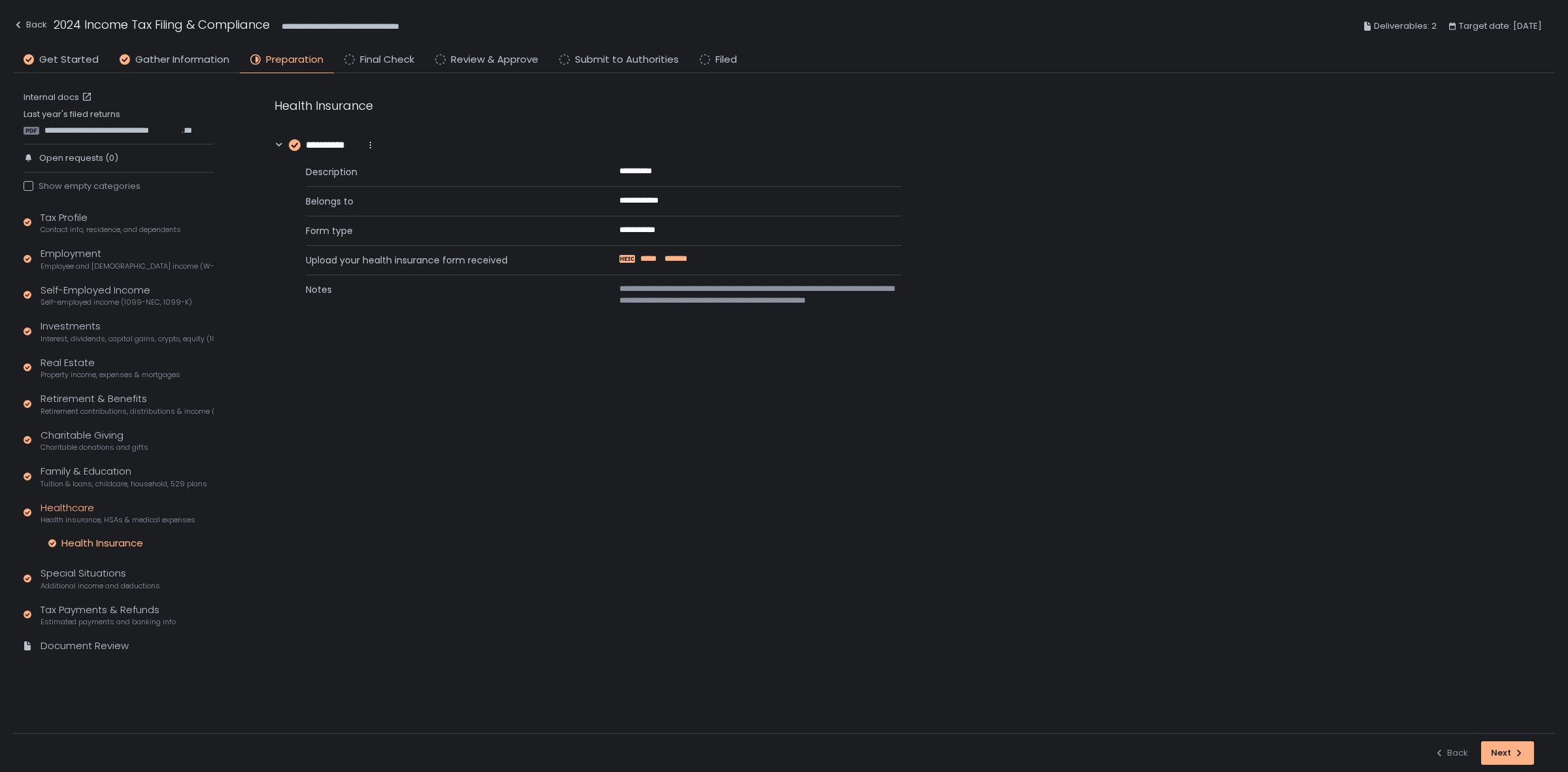
click at [670, 258] on span "*******" at bounding box center [676, 259] width 25 height 12
